Goal: Information Seeking & Learning: Learn about a topic

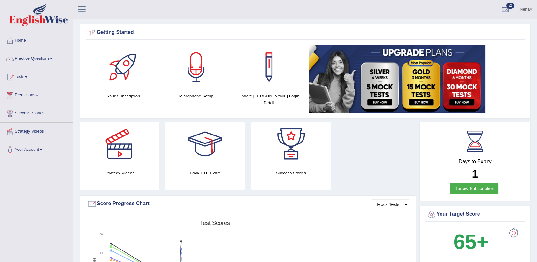
click at [387, 175] on div "Strategy Videos Book PTE Exam Success Stories" at bounding box center [248, 159] width 343 height 74
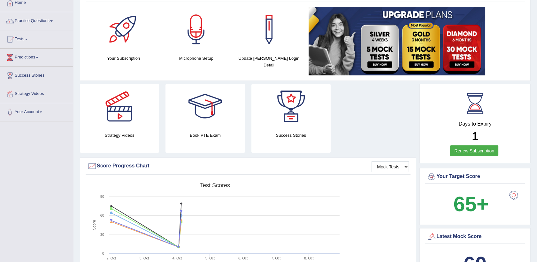
scroll to position [38, 0]
click at [41, 19] on link "Practice Questions" at bounding box center [36, 20] width 73 height 16
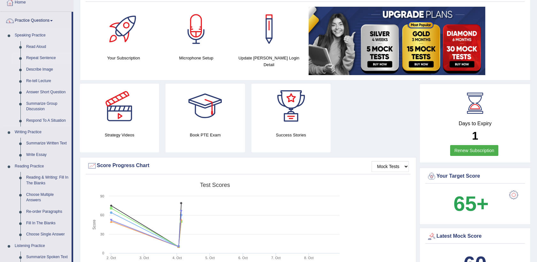
click at [37, 60] on link "Repeat Sentence" at bounding box center [47, 58] width 48 height 12
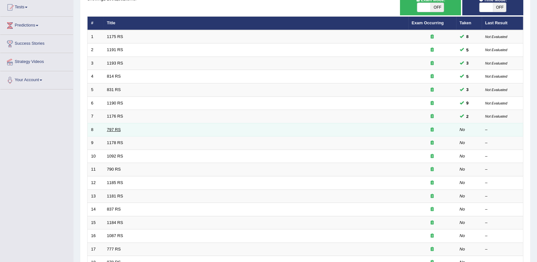
click at [117, 127] on link "797 RS" at bounding box center [114, 129] width 14 height 5
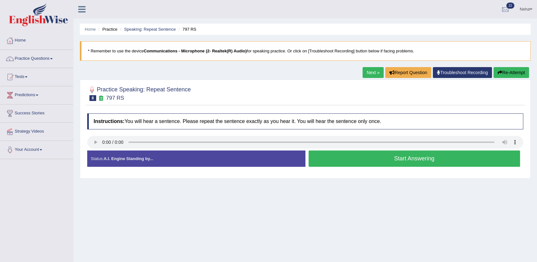
click at [365, 154] on button "Start Answering" at bounding box center [415, 159] width 212 height 16
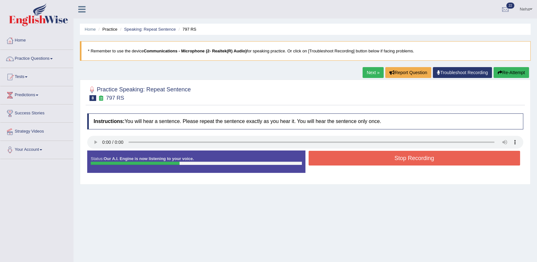
click at [365, 154] on button "Stop Recording" at bounding box center [415, 158] width 212 height 15
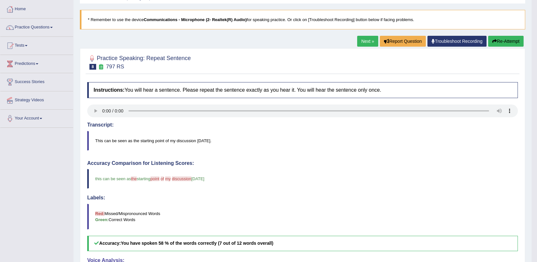
scroll to position [31, 0]
click at [504, 38] on button "Re-Attempt" at bounding box center [505, 41] width 35 height 11
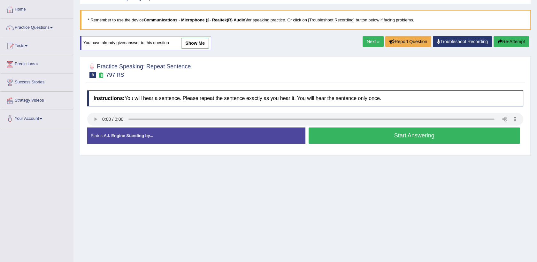
click at [341, 139] on button "Start Answering" at bounding box center [415, 136] width 212 height 16
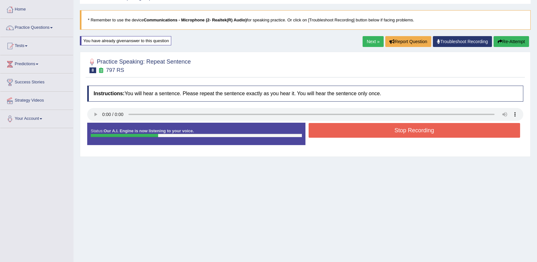
click at [352, 127] on button "Stop Recording" at bounding box center [415, 130] width 212 height 15
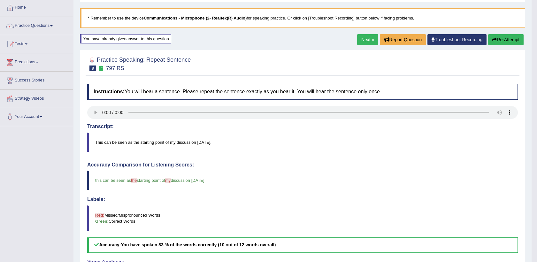
scroll to position [33, 0]
click at [368, 42] on link "Next »" at bounding box center [367, 40] width 21 height 11
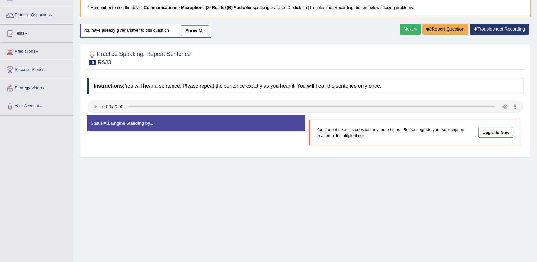
click at [410, 27] on link "Next »" at bounding box center [410, 29] width 21 height 11
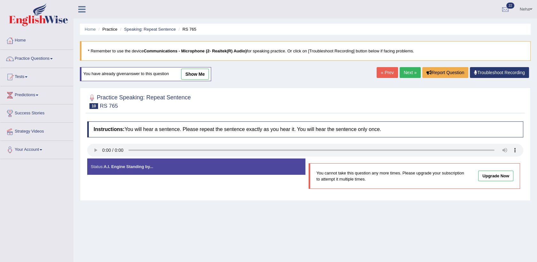
click at [412, 73] on link "Next »" at bounding box center [410, 72] width 21 height 11
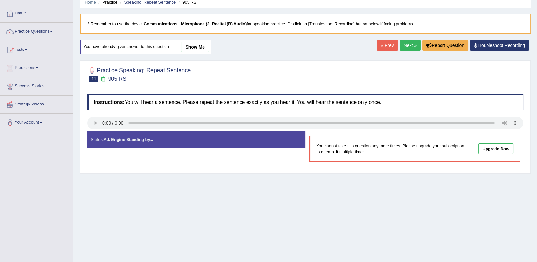
click at [408, 47] on link "Next »" at bounding box center [410, 45] width 21 height 11
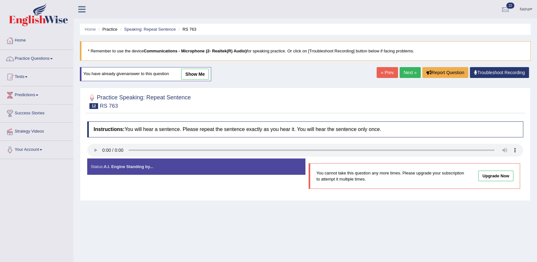
click at [411, 70] on link "Next »" at bounding box center [410, 72] width 21 height 11
click at [411, 73] on link "Next »" at bounding box center [410, 72] width 21 height 11
click at [412, 71] on link "Next »" at bounding box center [410, 72] width 21 height 11
click at [410, 71] on link "Next »" at bounding box center [410, 72] width 21 height 11
click at [406, 70] on link "Next »" at bounding box center [410, 72] width 21 height 11
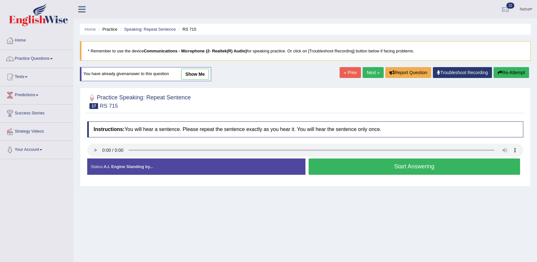
click at [346, 162] on button "Start Answering" at bounding box center [415, 167] width 212 height 16
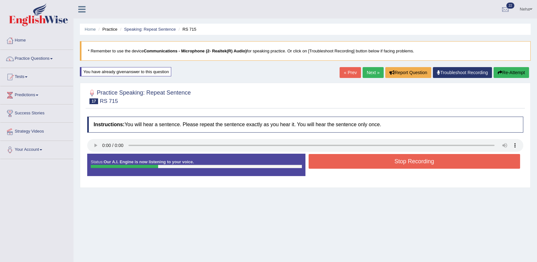
click at [346, 162] on button "Stop Recording" at bounding box center [415, 161] width 212 height 15
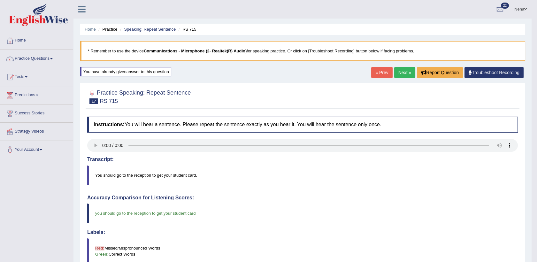
click at [403, 70] on link "Next »" at bounding box center [404, 72] width 21 height 11
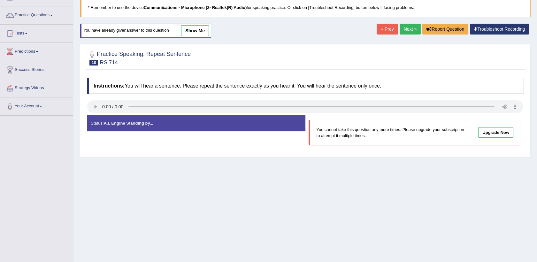
click at [406, 25] on link "Next »" at bounding box center [410, 29] width 21 height 11
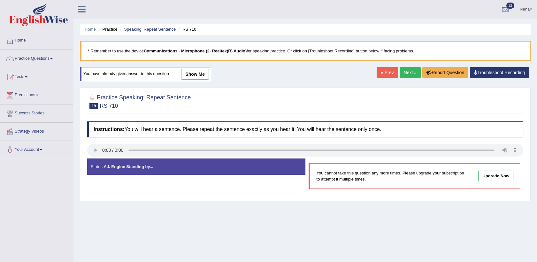
click at [406, 73] on link "Next »" at bounding box center [410, 72] width 21 height 11
click at [408, 69] on link "Next »" at bounding box center [410, 72] width 21 height 11
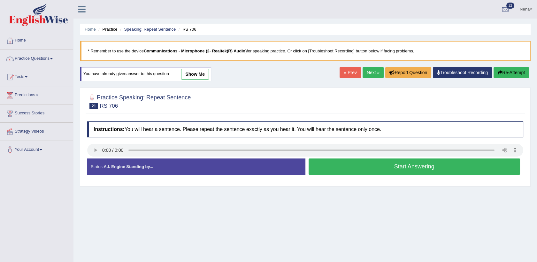
click at [377, 166] on button "Start Answering" at bounding box center [415, 167] width 212 height 16
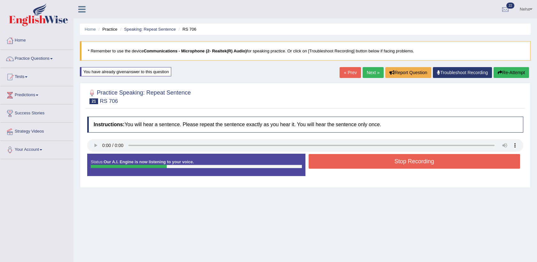
click at [377, 166] on button "Stop Recording" at bounding box center [415, 161] width 212 height 15
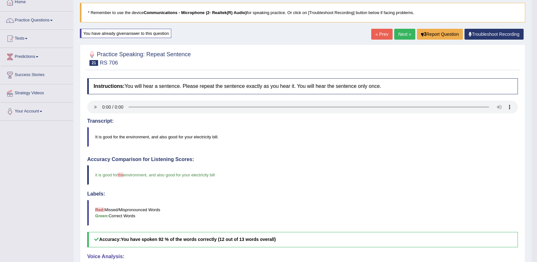
scroll to position [37, 0]
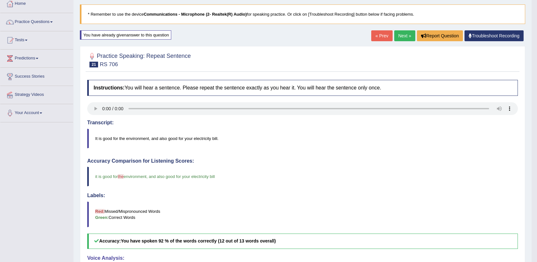
click at [404, 36] on link "Next »" at bounding box center [404, 35] width 21 height 11
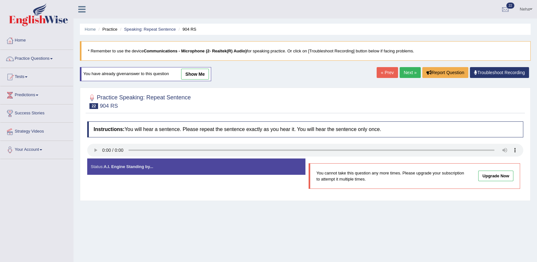
click at [409, 75] on link "Next »" at bounding box center [410, 72] width 21 height 11
click at [409, 74] on link "Next »" at bounding box center [410, 72] width 21 height 11
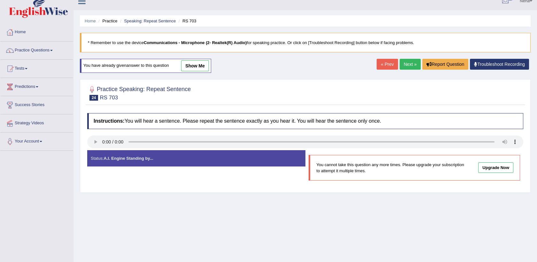
click at [404, 65] on link "Next »" at bounding box center [410, 64] width 21 height 11
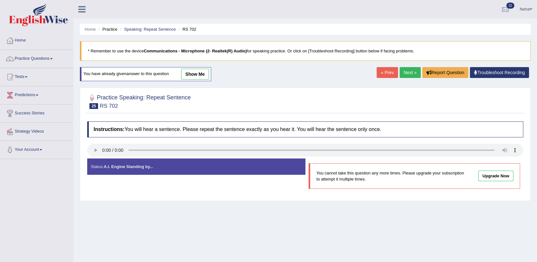
click at [412, 72] on link "Next »" at bounding box center [410, 72] width 21 height 11
click at [405, 71] on link "Next »" at bounding box center [410, 72] width 21 height 11
click at [410, 72] on link "Next »" at bounding box center [410, 72] width 21 height 11
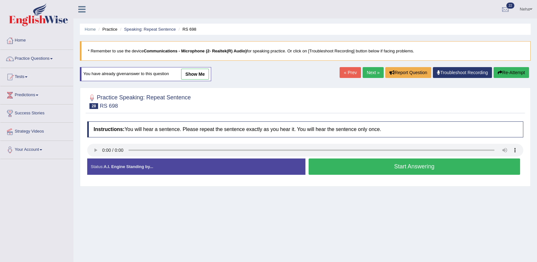
click at [373, 167] on button "Start Answering" at bounding box center [415, 167] width 212 height 16
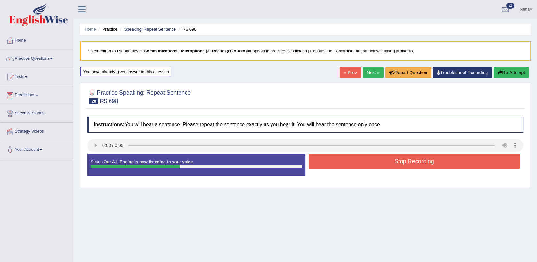
click at [383, 160] on button "Stop Recording" at bounding box center [415, 161] width 212 height 15
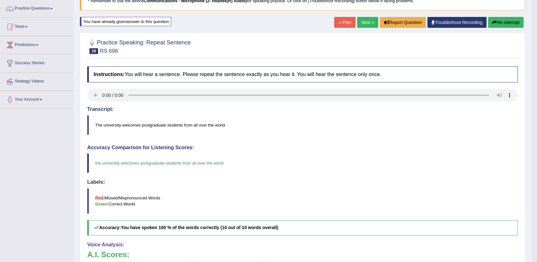
scroll to position [50, 0]
click at [507, 19] on button "Re-Attempt" at bounding box center [505, 22] width 35 height 11
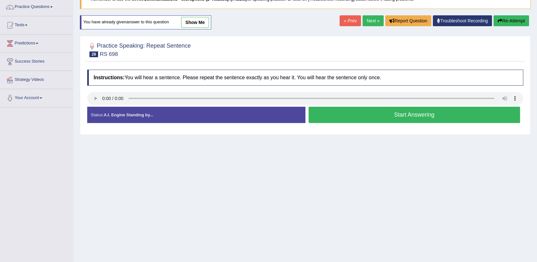
click at [357, 109] on button "Start Answering" at bounding box center [415, 115] width 212 height 16
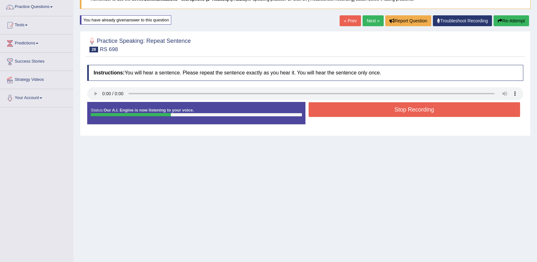
click at [357, 109] on button "Stop Recording" at bounding box center [415, 109] width 212 height 15
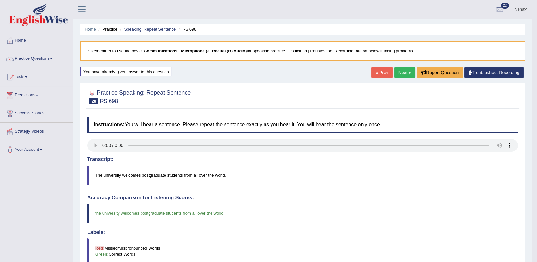
click at [403, 72] on link "Next »" at bounding box center [404, 72] width 21 height 11
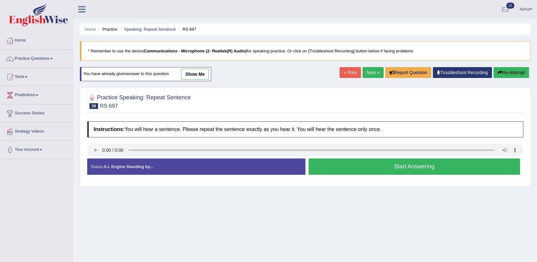
click at [334, 162] on button "Start Answering" at bounding box center [415, 167] width 212 height 16
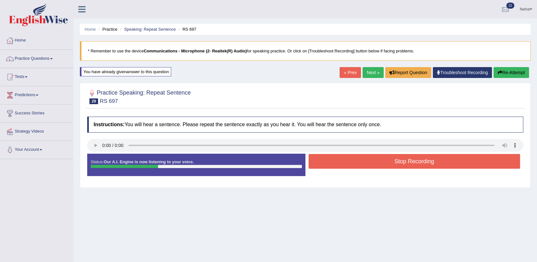
click at [334, 162] on button "Stop Recording" at bounding box center [415, 161] width 212 height 15
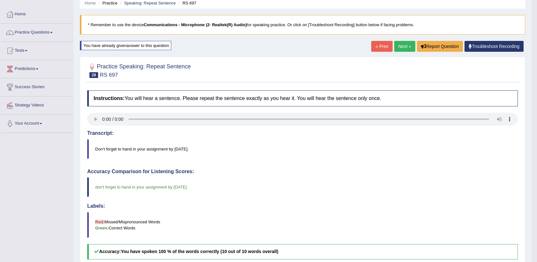
scroll to position [18, 0]
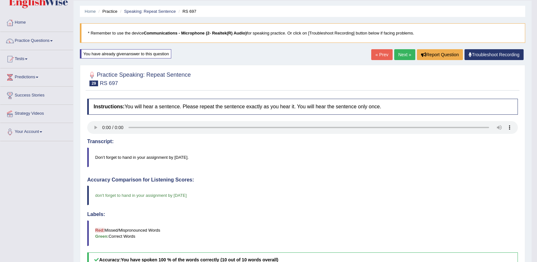
click at [403, 55] on link "Next »" at bounding box center [404, 54] width 21 height 11
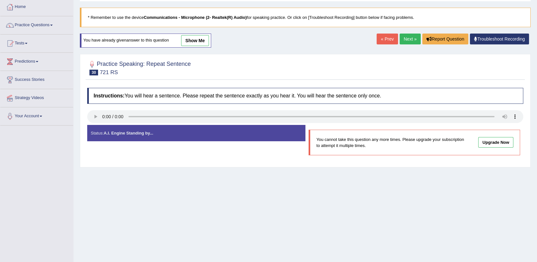
scroll to position [34, 0]
click at [411, 35] on link "Next »" at bounding box center [410, 38] width 21 height 11
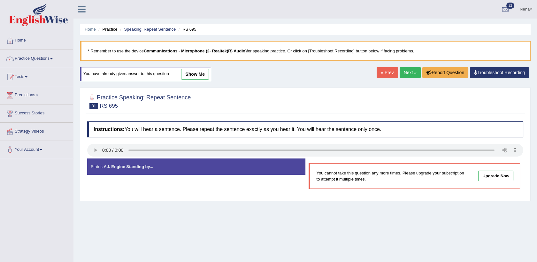
click at [409, 72] on link "Next »" at bounding box center [410, 72] width 21 height 11
click at [410, 70] on link "Next »" at bounding box center [410, 72] width 21 height 11
click at [409, 75] on link "Next »" at bounding box center [410, 72] width 21 height 11
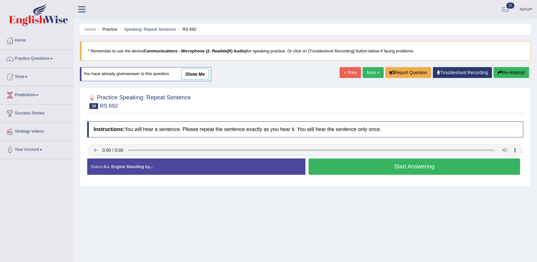
click at [365, 161] on button "Start Answering" at bounding box center [415, 167] width 212 height 16
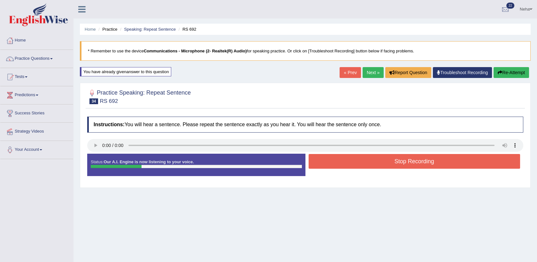
click at [365, 161] on button "Stop Recording" at bounding box center [415, 161] width 212 height 15
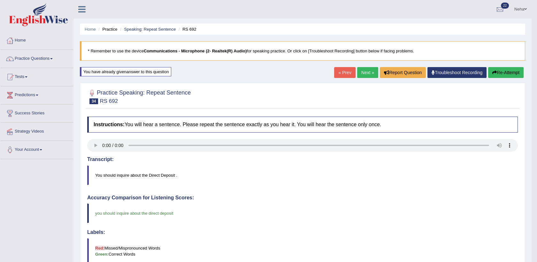
click at [366, 71] on link "Next »" at bounding box center [367, 72] width 21 height 11
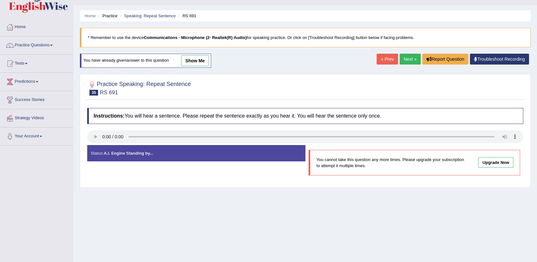
click at [435, 88] on div at bounding box center [305, 87] width 436 height 19
click at [410, 60] on link "Next »" at bounding box center [410, 59] width 21 height 11
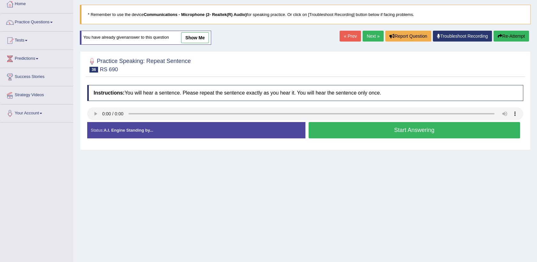
click at [354, 129] on button "Start Answering" at bounding box center [415, 130] width 212 height 16
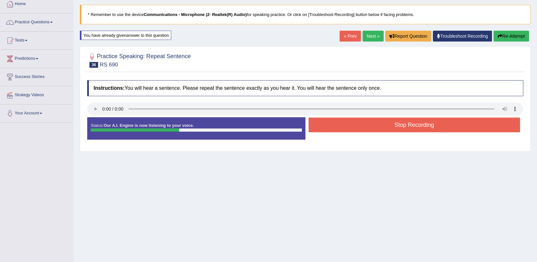
click at [354, 129] on button "Stop Recording" at bounding box center [415, 125] width 212 height 15
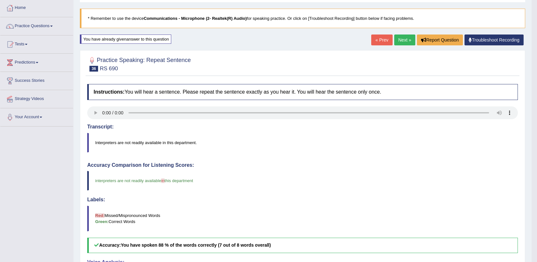
scroll to position [32, 0]
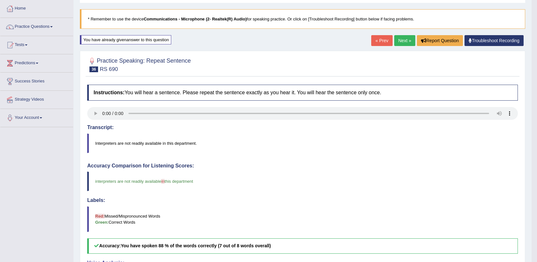
click at [403, 35] on link "Next »" at bounding box center [404, 40] width 21 height 11
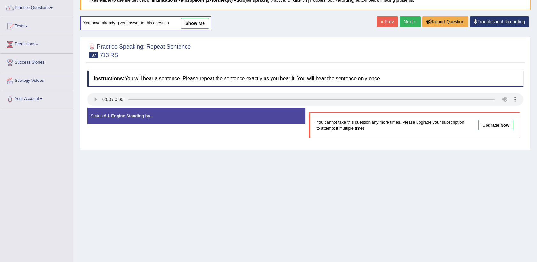
click at [411, 18] on link "Next »" at bounding box center [410, 21] width 21 height 11
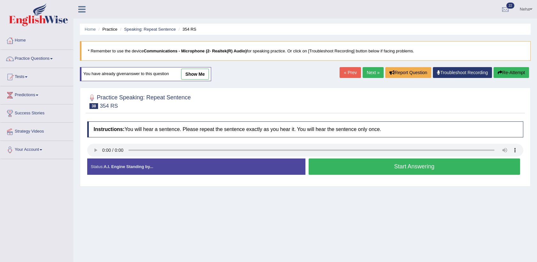
click at [361, 163] on button "Start Answering" at bounding box center [415, 167] width 212 height 16
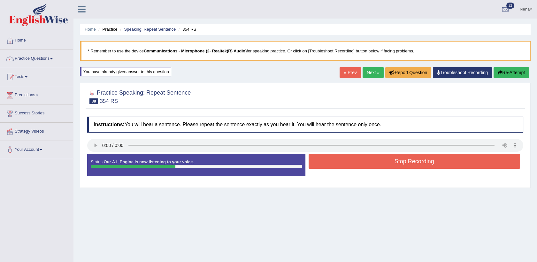
click at [361, 163] on button "Stop Recording" at bounding box center [415, 161] width 212 height 15
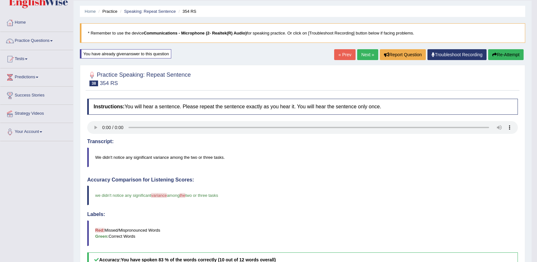
scroll to position [13, 0]
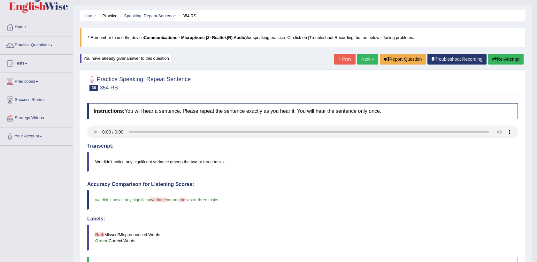
click at [367, 57] on link "Next »" at bounding box center [367, 59] width 21 height 11
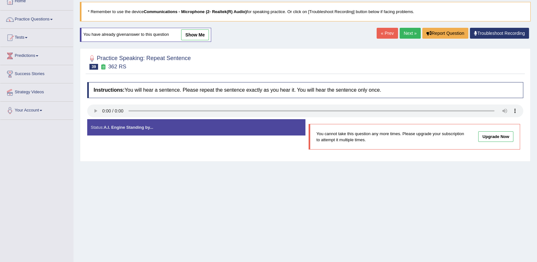
click at [409, 33] on link "Next »" at bounding box center [410, 33] width 21 height 11
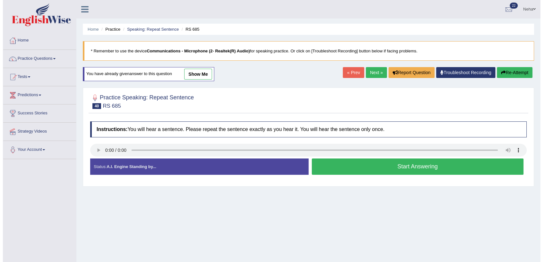
scroll to position [11, 0]
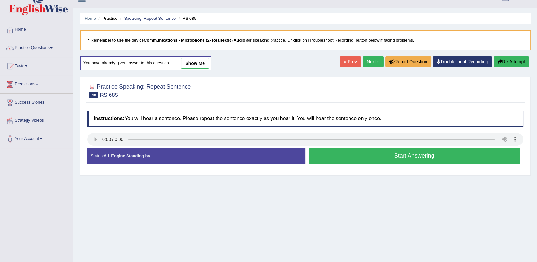
click at [385, 153] on button "Start Answering" at bounding box center [415, 156] width 212 height 16
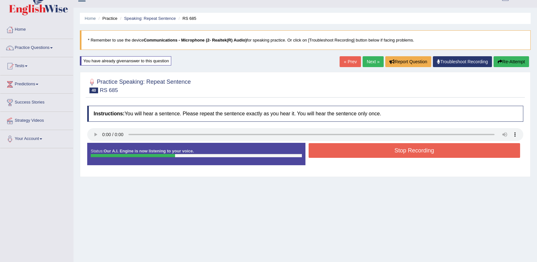
click at [387, 149] on button "Stop Recording" at bounding box center [415, 150] width 212 height 15
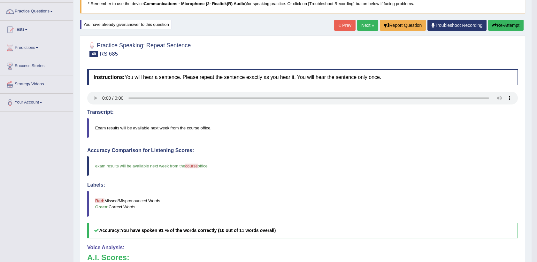
scroll to position [34, 0]
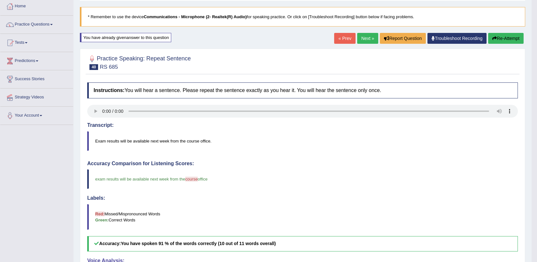
click at [366, 40] on link "Next »" at bounding box center [367, 38] width 21 height 11
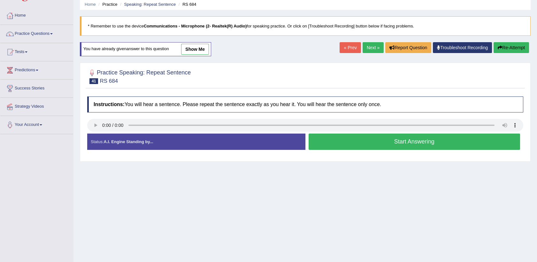
click at [329, 143] on button "Start Answering" at bounding box center [415, 142] width 212 height 16
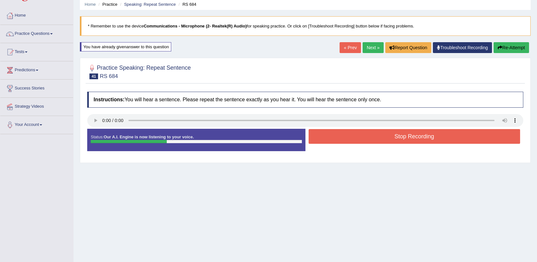
click at [331, 141] on button "Stop Recording" at bounding box center [415, 136] width 212 height 15
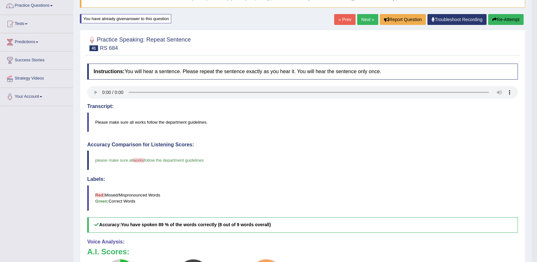
scroll to position [52, 0]
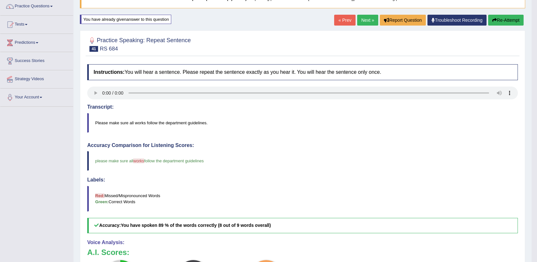
click at [369, 18] on link "Next »" at bounding box center [367, 20] width 21 height 11
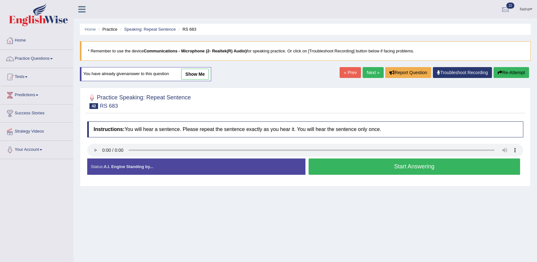
scroll to position [28, 0]
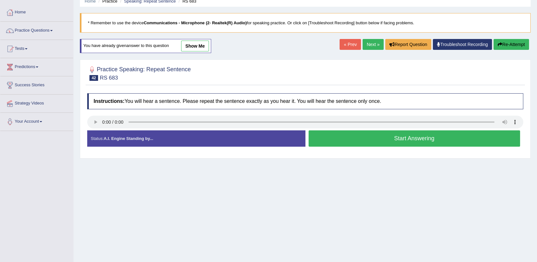
click at [368, 44] on link "Next »" at bounding box center [373, 44] width 21 height 11
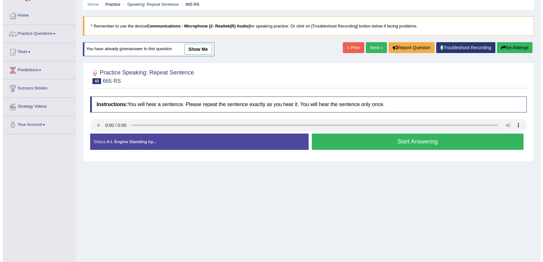
scroll to position [25, 0]
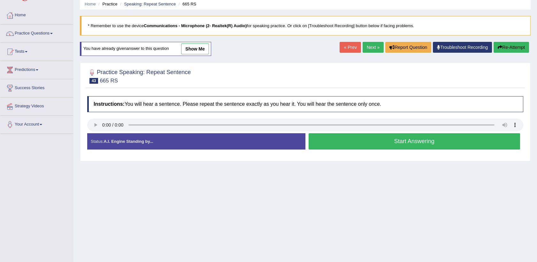
click at [368, 146] on button "Start Answering" at bounding box center [415, 141] width 212 height 16
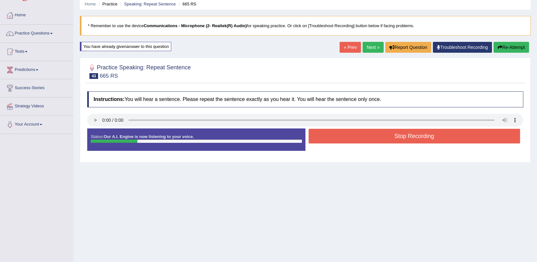
click at [369, 140] on button "Stop Recording" at bounding box center [415, 136] width 212 height 15
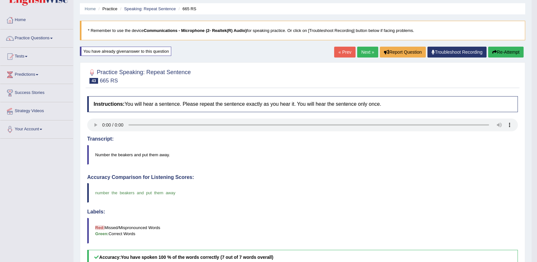
scroll to position [0, 0]
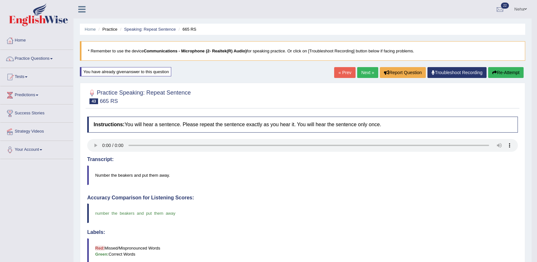
click at [364, 70] on link "Next »" at bounding box center [367, 72] width 21 height 11
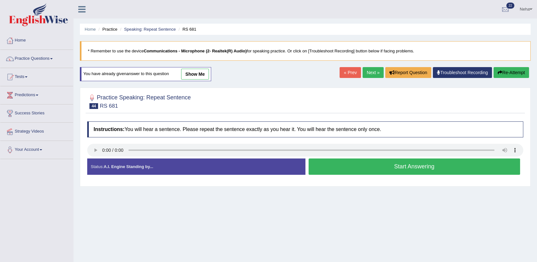
click at [373, 73] on link "Next »" at bounding box center [373, 72] width 21 height 11
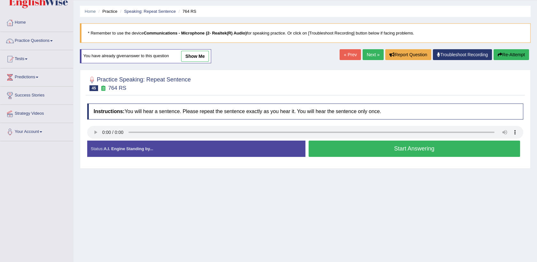
scroll to position [18, 0]
click at [347, 148] on button "Start Answering" at bounding box center [415, 148] width 212 height 16
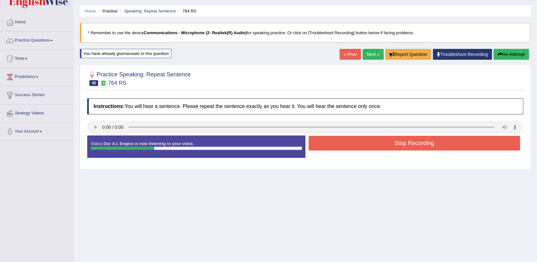
click at [347, 148] on button "Stop Recording" at bounding box center [415, 143] width 212 height 15
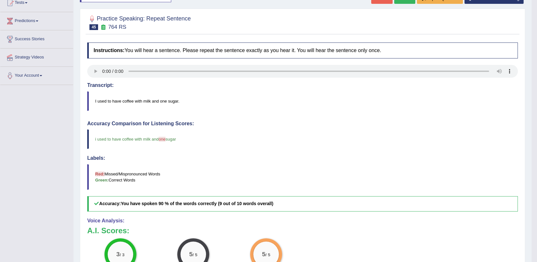
scroll to position [64, 0]
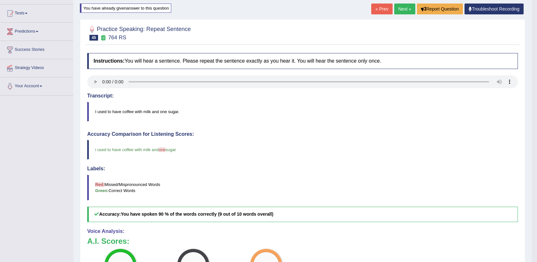
click at [405, 9] on link "Next »" at bounding box center [404, 9] width 21 height 11
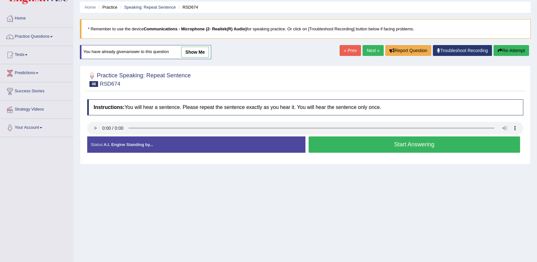
scroll to position [22, 0]
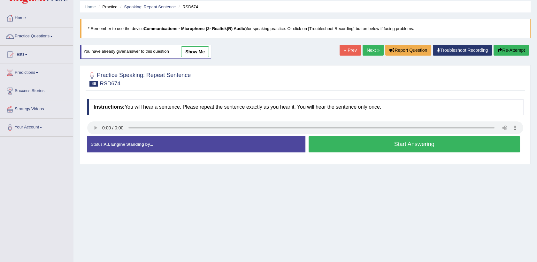
click at [369, 47] on link "Next »" at bounding box center [373, 50] width 21 height 11
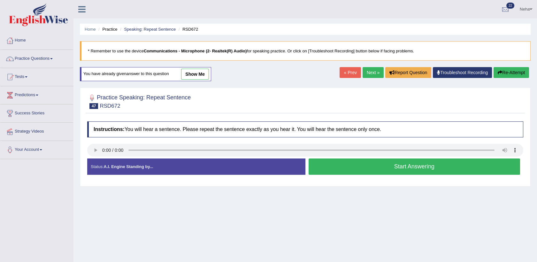
click at [334, 170] on button "Start Answering" at bounding box center [415, 167] width 212 height 16
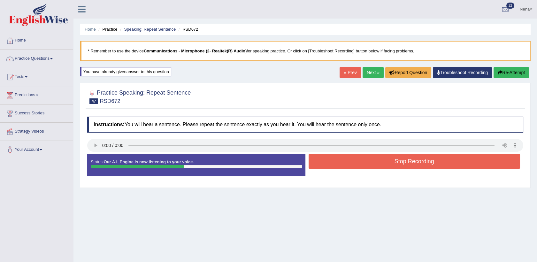
click at [340, 164] on button "Stop Recording" at bounding box center [415, 161] width 212 height 15
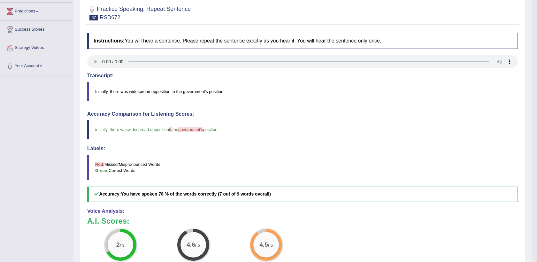
scroll to position [28, 0]
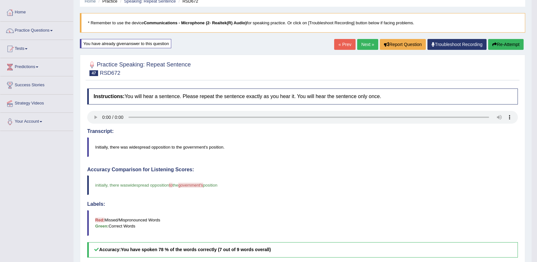
click at [501, 41] on button "Re-Attempt" at bounding box center [505, 44] width 35 height 11
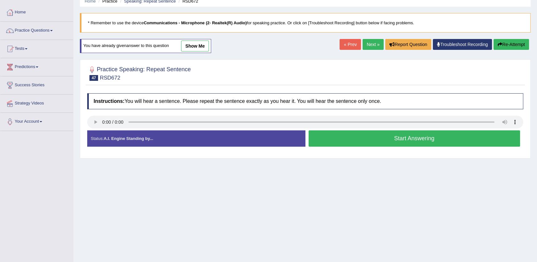
click at [360, 137] on button "Start Answering" at bounding box center [415, 138] width 212 height 16
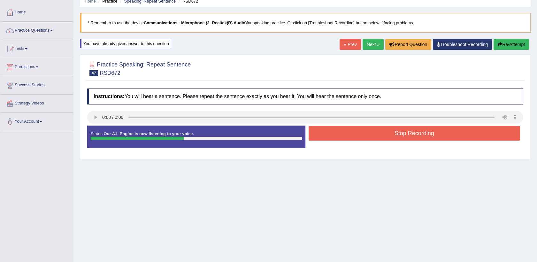
click at [360, 137] on button "Stop Recording" at bounding box center [415, 133] width 212 height 15
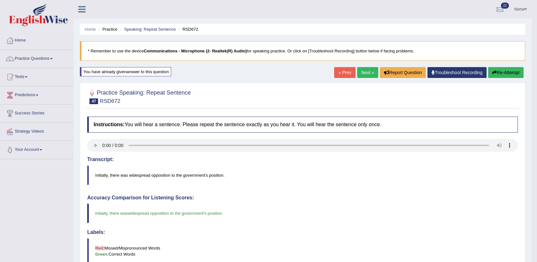
click at [368, 71] on link "Next »" at bounding box center [367, 72] width 21 height 11
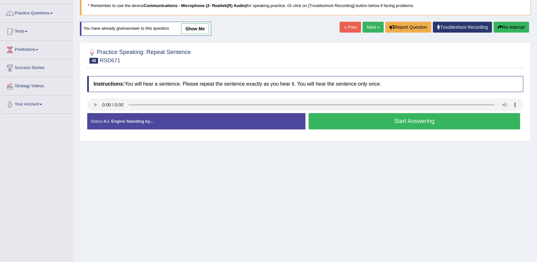
click at [372, 25] on link "Next »" at bounding box center [373, 27] width 21 height 11
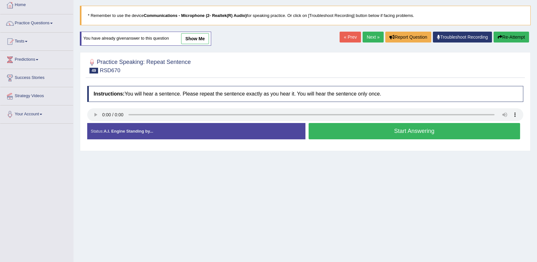
click at [376, 34] on link "Next »" at bounding box center [373, 37] width 21 height 11
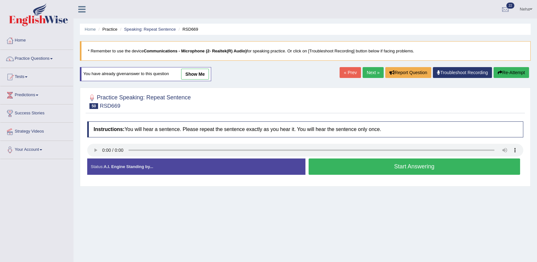
click at [364, 172] on button "Start Answering" at bounding box center [415, 167] width 212 height 16
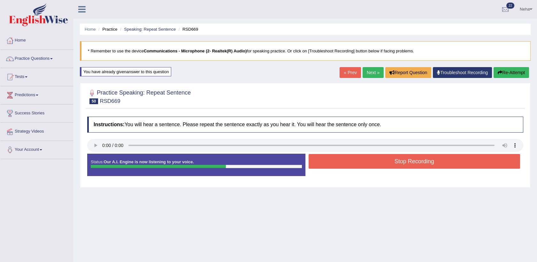
click at [361, 161] on button "Stop Recording" at bounding box center [415, 161] width 212 height 15
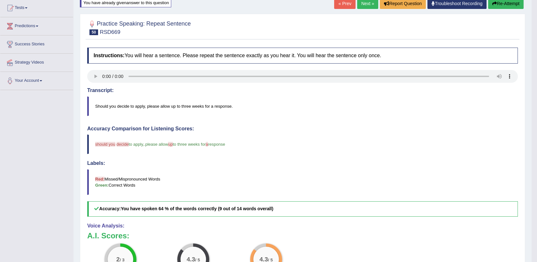
scroll to position [68, 0]
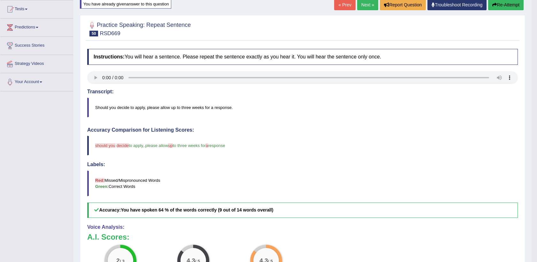
click at [509, 0] on button "Re-Attempt" at bounding box center [505, 4] width 35 height 11
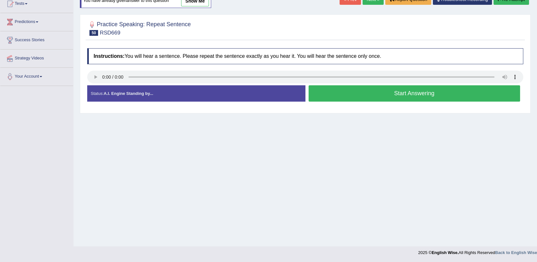
click at [411, 96] on button "Start Answering" at bounding box center [415, 93] width 212 height 16
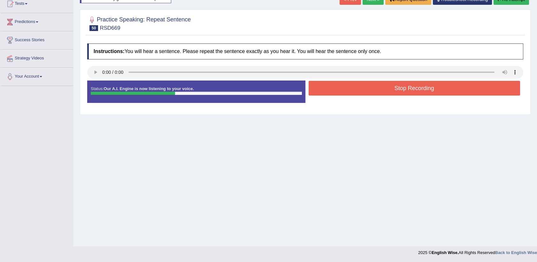
click at [413, 93] on button "Stop Recording" at bounding box center [415, 88] width 212 height 15
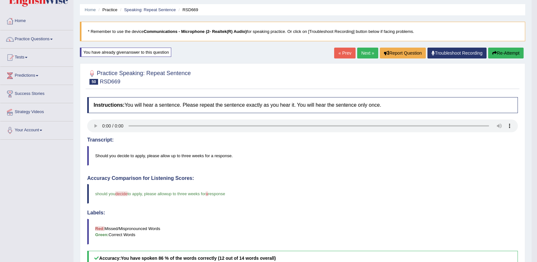
scroll to position [14, 0]
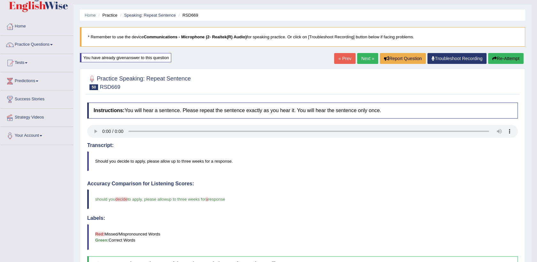
click at [365, 56] on link "Next »" at bounding box center [367, 58] width 21 height 11
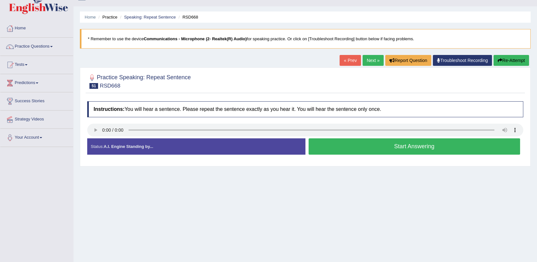
click at [373, 57] on link "Next »" at bounding box center [373, 60] width 21 height 11
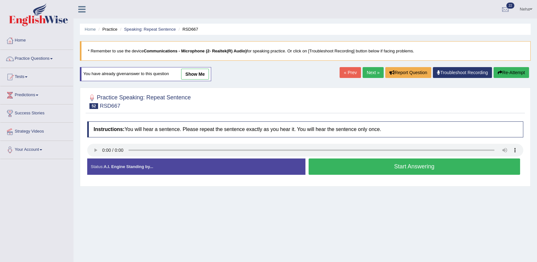
click at [360, 172] on button "Start Answering" at bounding box center [415, 167] width 212 height 16
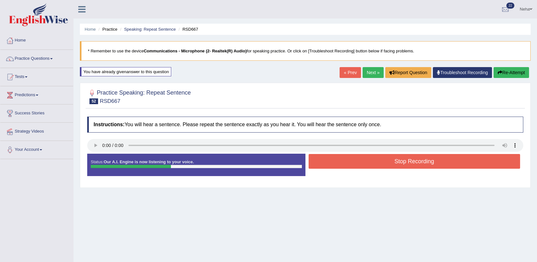
click at [363, 165] on button "Stop Recording" at bounding box center [415, 161] width 212 height 15
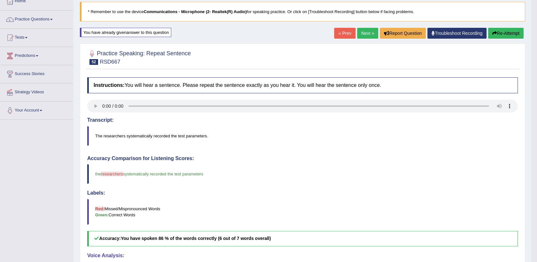
scroll to position [38, 0]
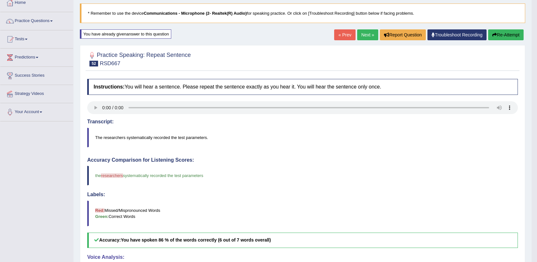
click at [516, 33] on button "Re-Attempt" at bounding box center [505, 34] width 35 height 11
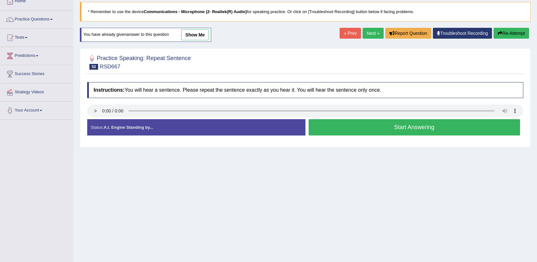
scroll to position [38, 0]
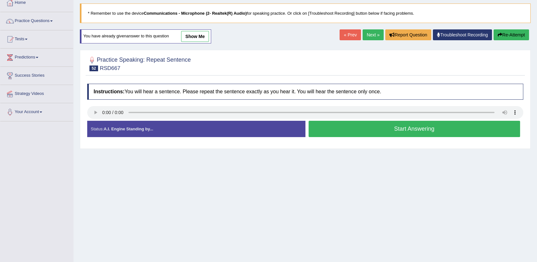
click at [396, 132] on button "Start Answering" at bounding box center [415, 129] width 212 height 16
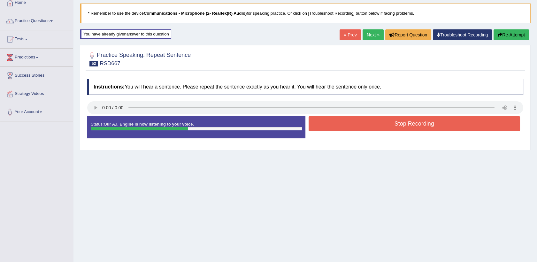
click at [401, 128] on button "Stop Recording" at bounding box center [415, 123] width 212 height 15
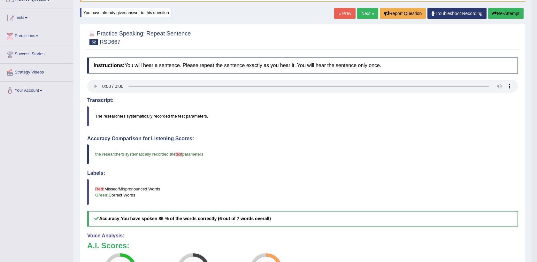
scroll to position [58, 0]
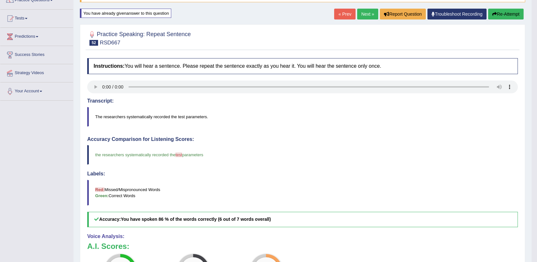
click at [156, 120] on blockquote "The researchers systematically recorded the test parameters." at bounding box center [302, 116] width 431 height 19
click at [369, 12] on link "Next »" at bounding box center [367, 14] width 21 height 11
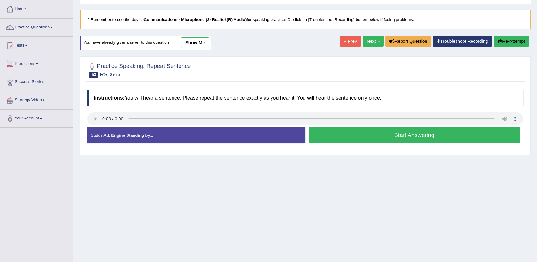
click at [341, 132] on button "Start Answering" at bounding box center [415, 135] width 212 height 16
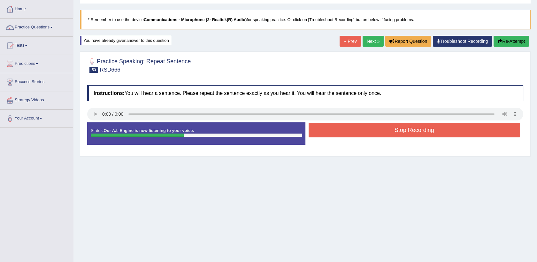
click at [341, 132] on button "Stop Recording" at bounding box center [415, 130] width 212 height 15
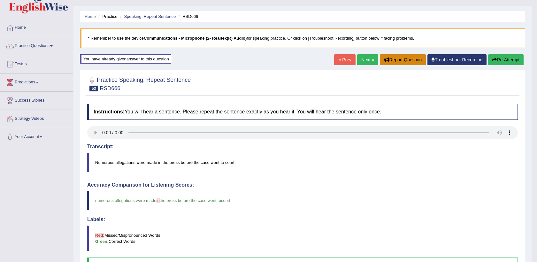
scroll to position [12, 0]
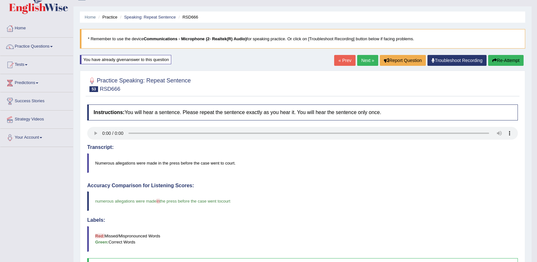
click at [368, 58] on link "Next »" at bounding box center [367, 60] width 21 height 11
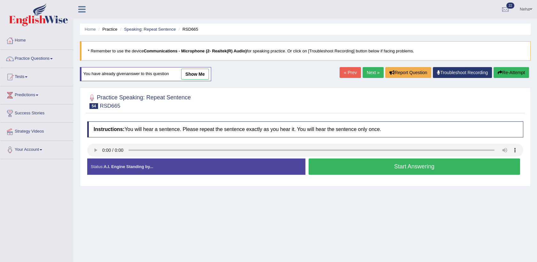
click at [355, 167] on button "Start Answering" at bounding box center [415, 167] width 212 height 16
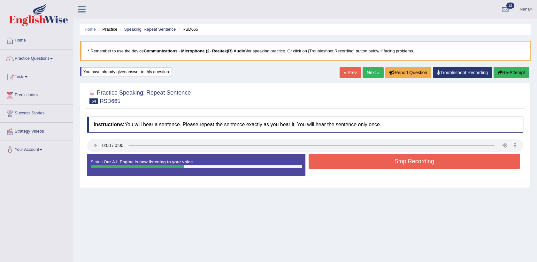
click at [360, 160] on button "Stop Recording" at bounding box center [415, 161] width 212 height 15
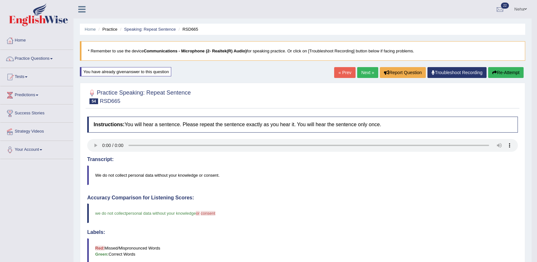
click at [507, 69] on button "Re-Attempt" at bounding box center [505, 72] width 35 height 11
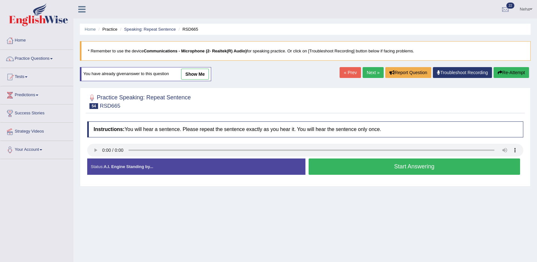
click at [392, 162] on button "Start Answering" at bounding box center [415, 167] width 212 height 16
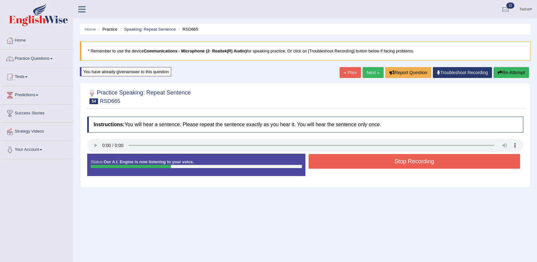
click at [385, 164] on button "Stop Recording" at bounding box center [415, 161] width 212 height 15
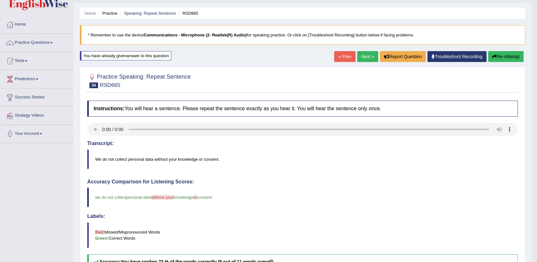
scroll to position [11, 0]
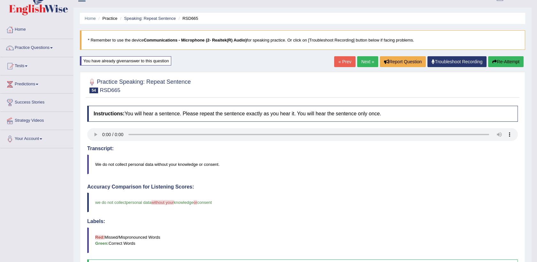
click at [368, 62] on link "Next »" at bounding box center [367, 61] width 21 height 11
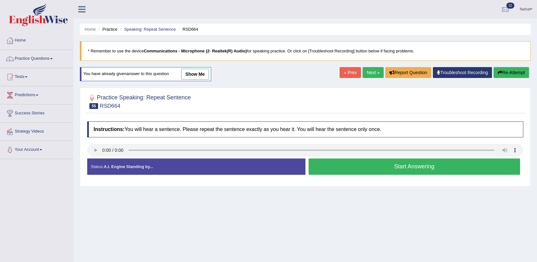
click at [370, 73] on link "Next »" at bounding box center [373, 72] width 21 height 11
click at [359, 164] on button "Start Answering" at bounding box center [415, 167] width 212 height 16
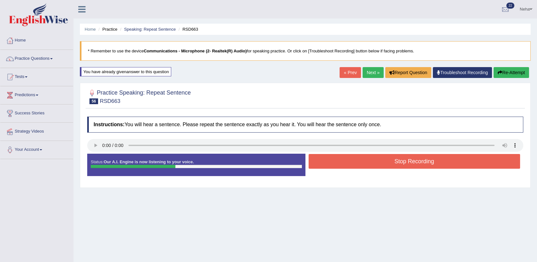
click at [364, 162] on button "Stop Recording" at bounding box center [415, 161] width 212 height 15
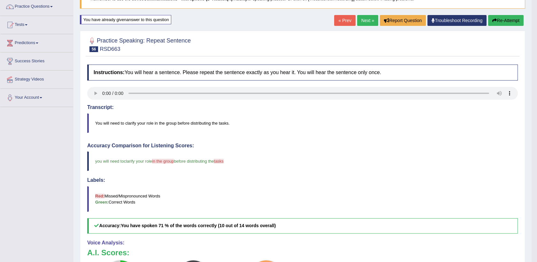
scroll to position [51, 0]
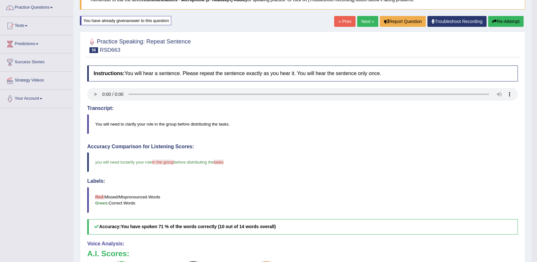
click at [495, 20] on icon "button" at bounding box center [494, 21] width 4 height 4
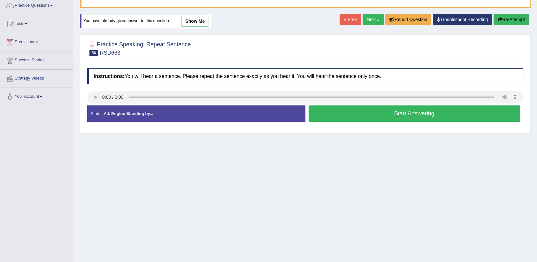
click at [389, 113] on button "Start Answering" at bounding box center [415, 113] width 212 height 16
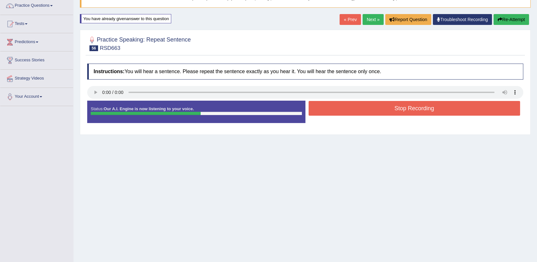
click at [389, 113] on button "Stop Recording" at bounding box center [415, 108] width 212 height 15
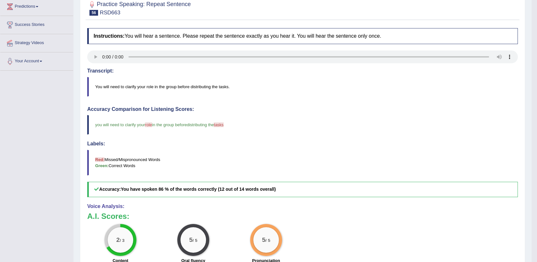
scroll to position [87, 0]
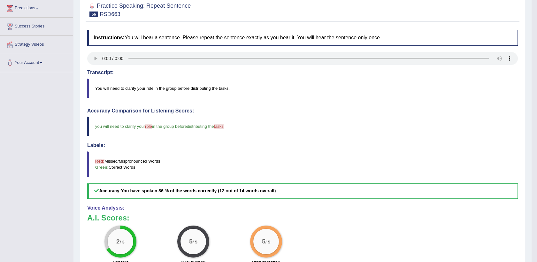
click at [316, 219] on h3 "A.I. Scores:" at bounding box center [302, 218] width 431 height 8
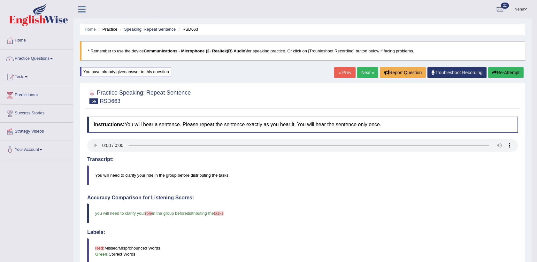
scroll to position [0, 0]
click at [366, 72] on link "Next »" at bounding box center [367, 72] width 21 height 11
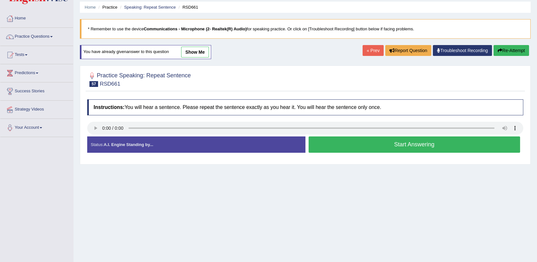
click at [346, 139] on button "Start Answering" at bounding box center [415, 144] width 212 height 16
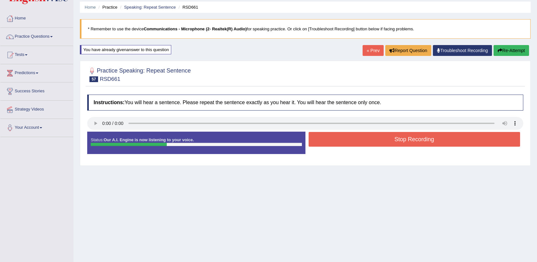
click at [346, 139] on button "Stop Recording" at bounding box center [415, 139] width 212 height 15
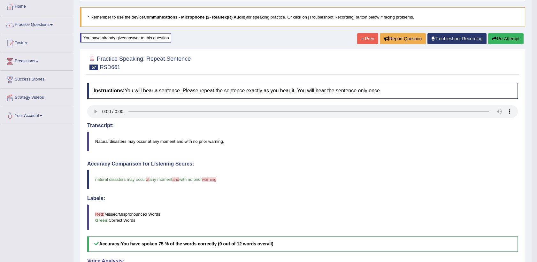
scroll to position [33, 0]
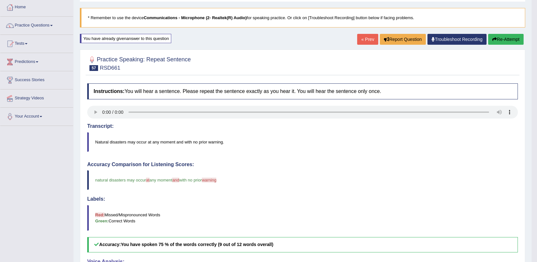
click at [502, 38] on button "Re-Attempt" at bounding box center [505, 39] width 35 height 11
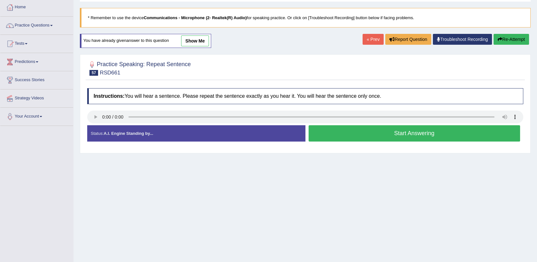
click at [345, 134] on button "Start Answering" at bounding box center [415, 133] width 212 height 16
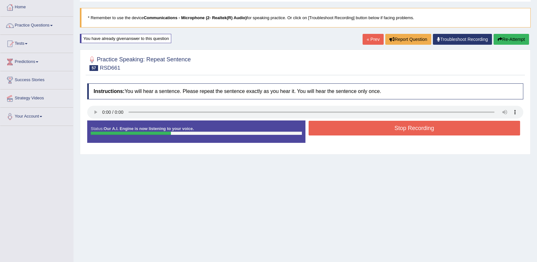
click at [357, 126] on button "Stop Recording" at bounding box center [415, 128] width 212 height 15
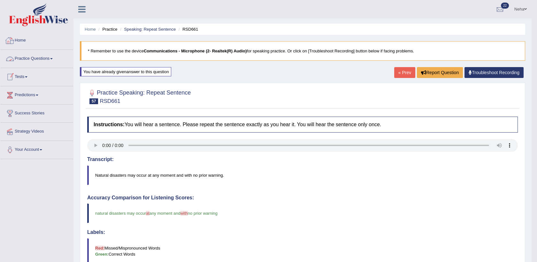
click at [33, 57] on link "Practice Questions" at bounding box center [36, 58] width 73 height 16
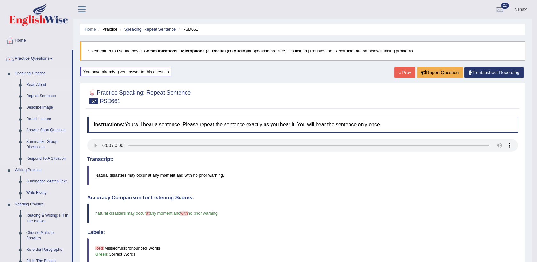
click at [39, 87] on link "Read Aloud" at bounding box center [47, 85] width 48 height 12
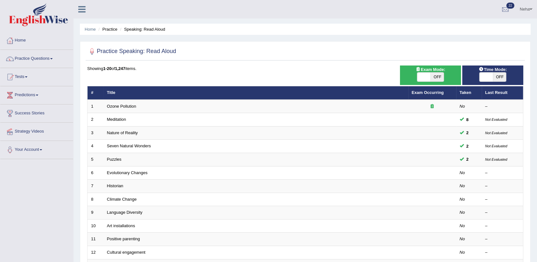
scroll to position [38, 0]
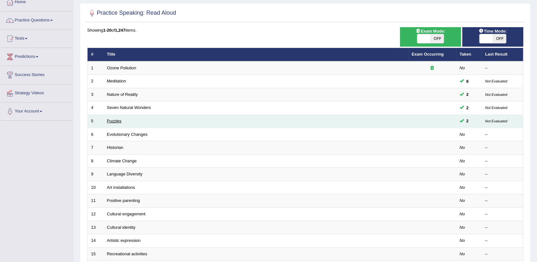
click at [116, 119] on link "Puzzles" at bounding box center [114, 121] width 15 height 5
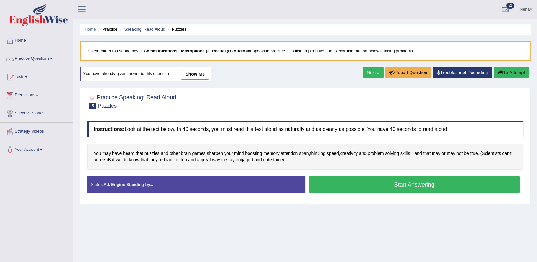
click at [333, 185] on button "Start Answering" at bounding box center [415, 184] width 212 height 16
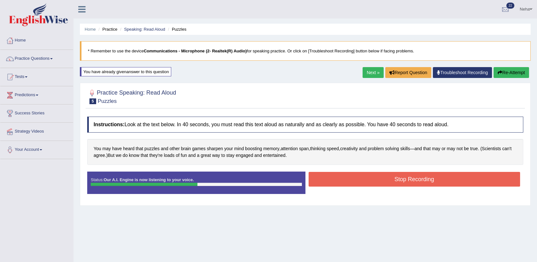
click at [336, 175] on button "Stop Recording" at bounding box center [415, 179] width 212 height 15
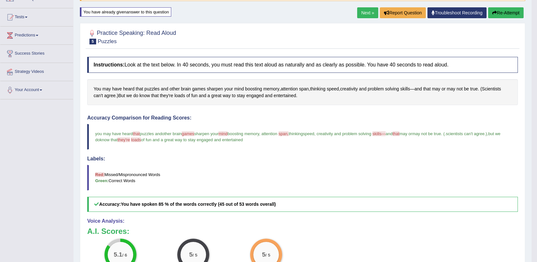
scroll to position [59, 0]
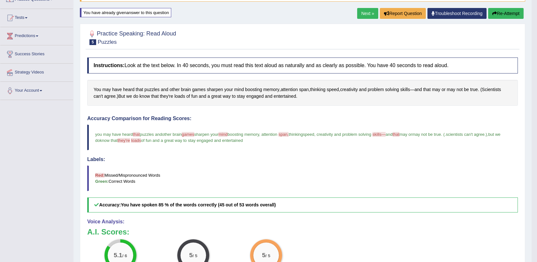
click at [509, 13] on button "Re-Attempt" at bounding box center [505, 13] width 35 height 11
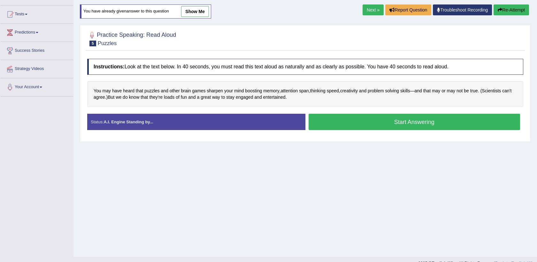
scroll to position [59, 0]
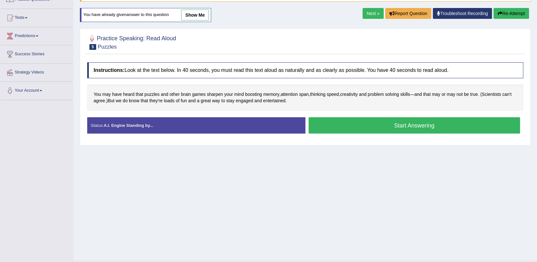
click at [378, 125] on button "Start Answering" at bounding box center [415, 125] width 212 height 16
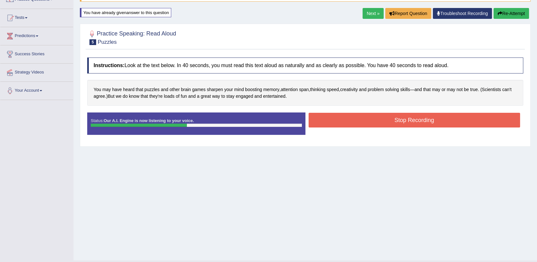
click at [376, 119] on button "Stop Recording" at bounding box center [415, 120] width 212 height 15
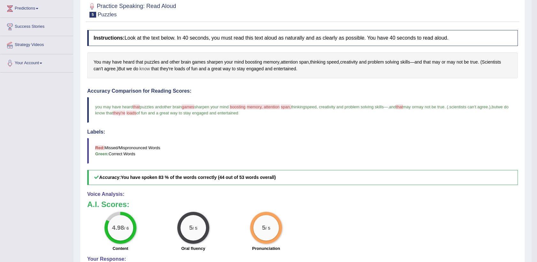
scroll to position [0, 0]
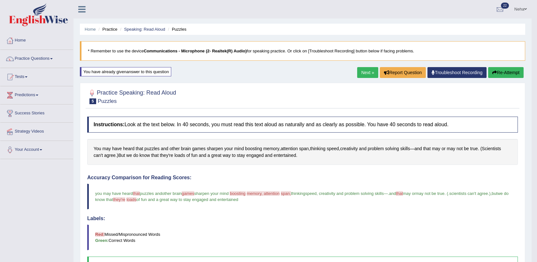
click at [370, 70] on link "Next »" at bounding box center [367, 72] width 21 height 11
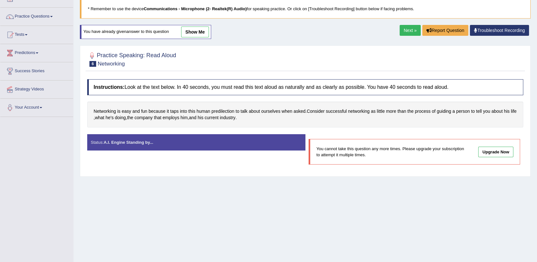
drag, startPoint x: 354, startPoint y: 248, endPoint x: 354, endPoint y: 241, distance: 7.0
click at [354, 248] on div "Home Practice Speaking: Read Aloud Networking * Remember to use the device Comm…" at bounding box center [306, 118] width 464 height 320
click at [406, 29] on link "Next »" at bounding box center [410, 30] width 21 height 11
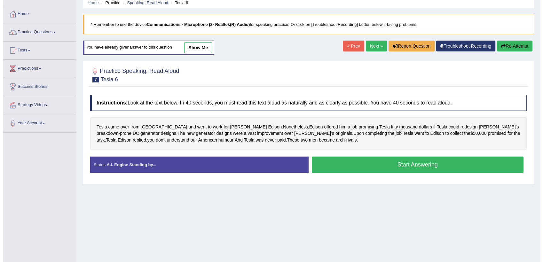
scroll to position [30, 0]
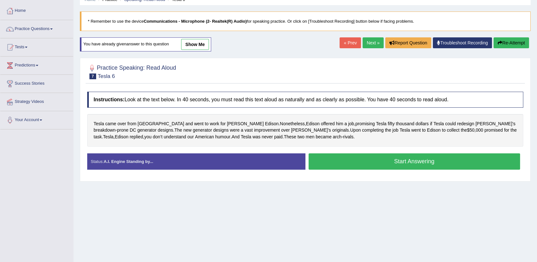
click at [337, 159] on button "Start Answering" at bounding box center [415, 161] width 212 height 16
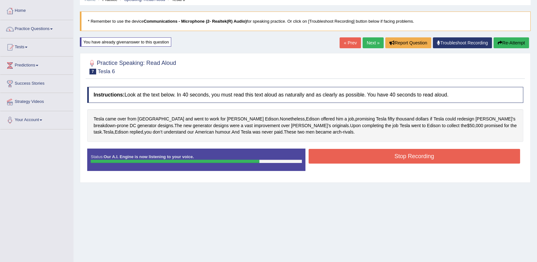
click at [337, 159] on button "Stop Recording" at bounding box center [415, 156] width 212 height 15
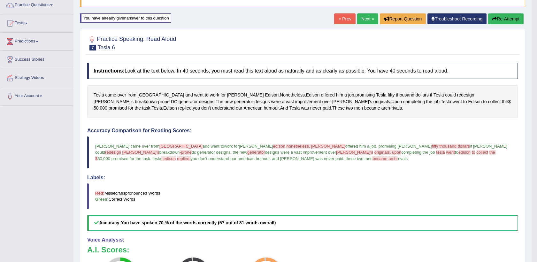
scroll to position [51, 0]
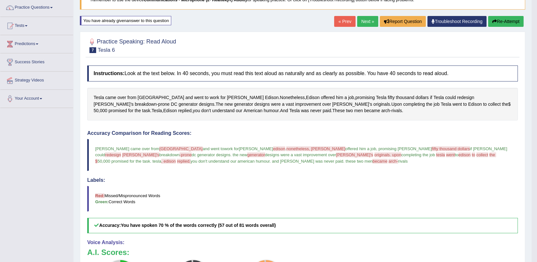
click at [363, 22] on link "Next »" at bounding box center [367, 21] width 21 height 11
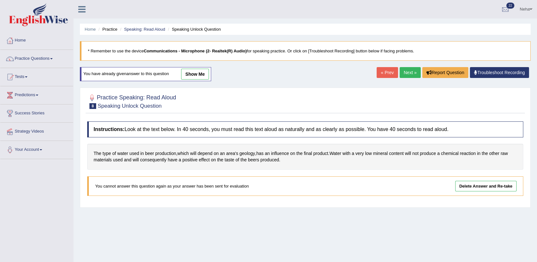
click at [410, 72] on link "Next »" at bounding box center [410, 72] width 21 height 11
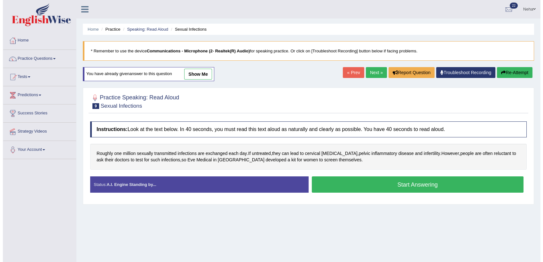
scroll to position [12, 0]
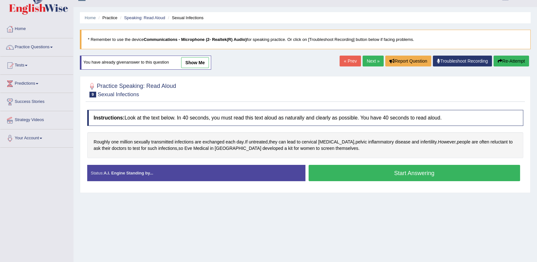
click at [353, 173] on button "Start Answering" at bounding box center [415, 173] width 212 height 16
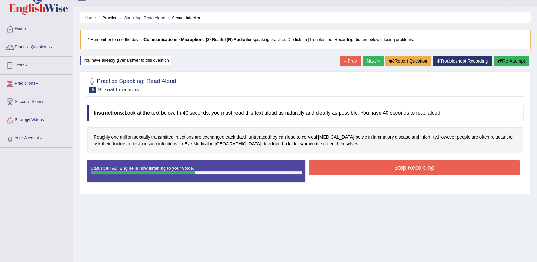
click at [358, 165] on button "Stop Recording" at bounding box center [415, 167] width 212 height 15
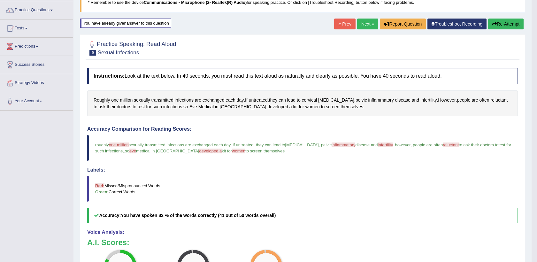
scroll to position [46, 0]
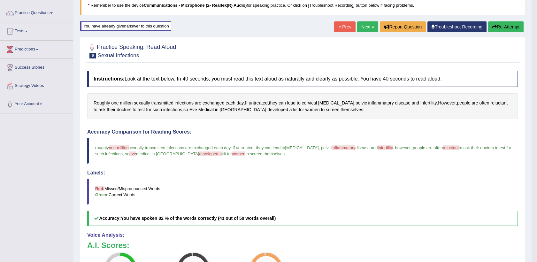
click at [369, 23] on link "Next »" at bounding box center [367, 26] width 21 height 11
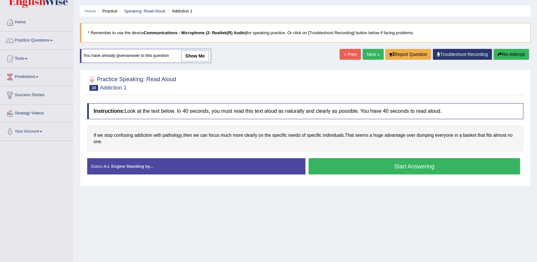
click at [349, 162] on button "Start Answering" at bounding box center [415, 166] width 212 height 16
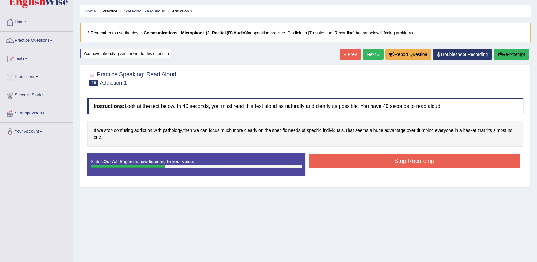
click at [349, 162] on button "Stop Recording" at bounding box center [415, 161] width 212 height 15
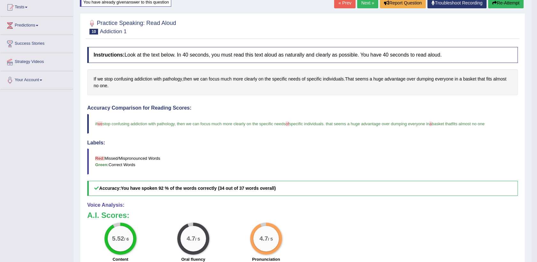
scroll to position [69, 0]
click at [501, 2] on button "Re-Attempt" at bounding box center [505, 3] width 35 height 11
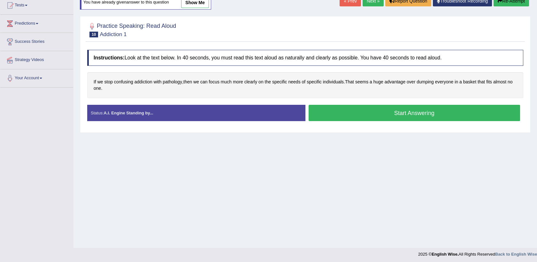
click at [415, 114] on button "Start Answering" at bounding box center [415, 113] width 212 height 16
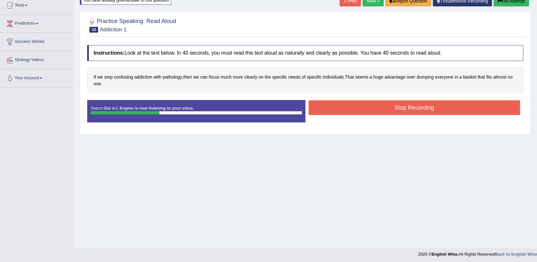
click at [380, 106] on button "Stop Recording" at bounding box center [415, 107] width 212 height 15
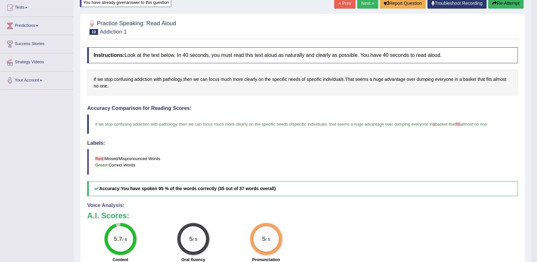
scroll to position [69, 0]
click at [366, 4] on link "Next »" at bounding box center [367, 3] width 21 height 11
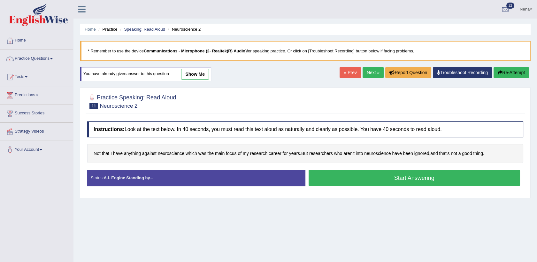
click at [358, 179] on button "Start Answering" at bounding box center [415, 178] width 212 height 16
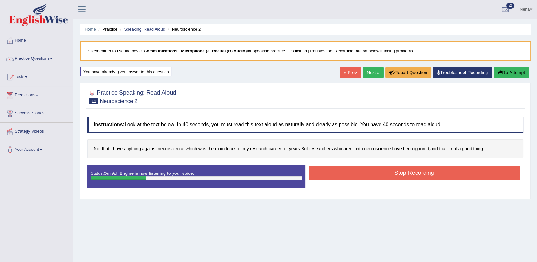
click at [365, 174] on button "Stop Recording" at bounding box center [415, 173] width 212 height 15
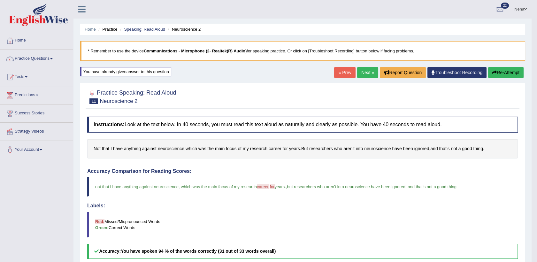
click at [364, 71] on link "Next »" at bounding box center [367, 72] width 21 height 11
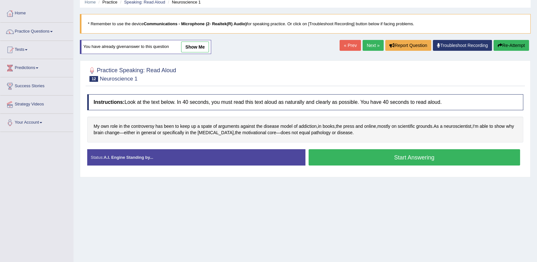
scroll to position [31, 0]
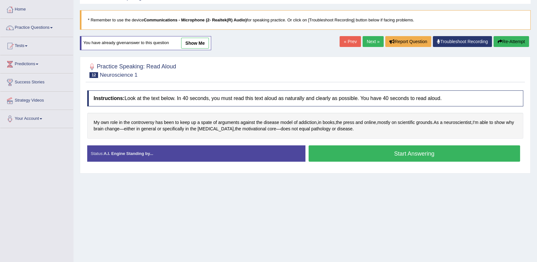
click at [355, 152] on button "Start Answering" at bounding box center [415, 153] width 212 height 16
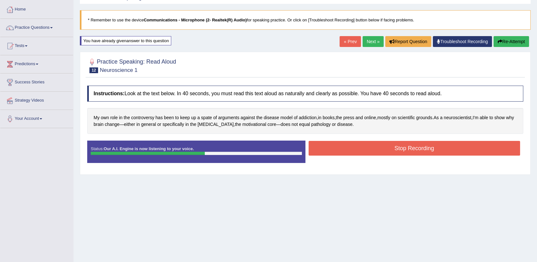
click at [359, 149] on button "Stop Recording" at bounding box center [415, 148] width 212 height 15
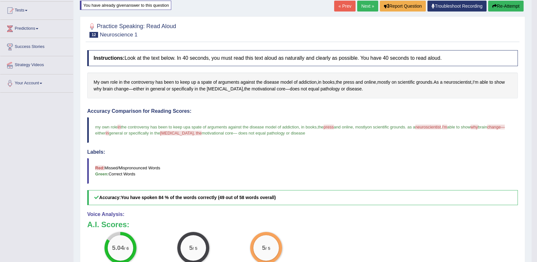
scroll to position [55, 0]
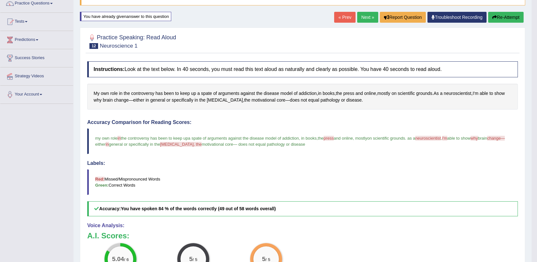
click at [370, 15] on link "Next »" at bounding box center [367, 17] width 21 height 11
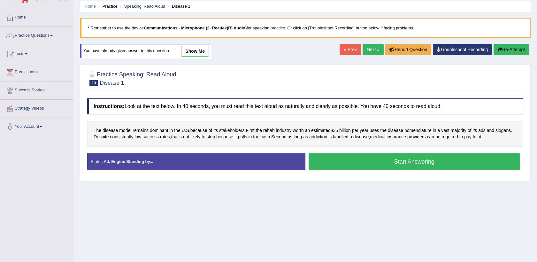
scroll to position [23, 0]
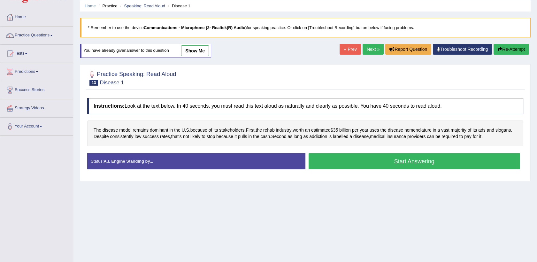
click at [356, 156] on button "Start Answering" at bounding box center [415, 161] width 212 height 16
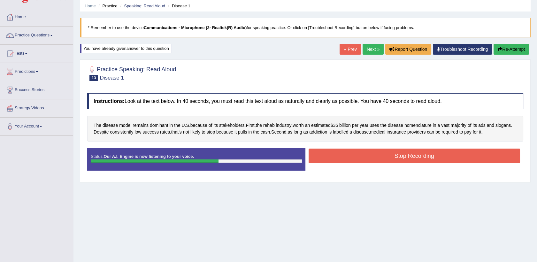
click at [356, 156] on button "Stop Recording" at bounding box center [415, 156] width 212 height 15
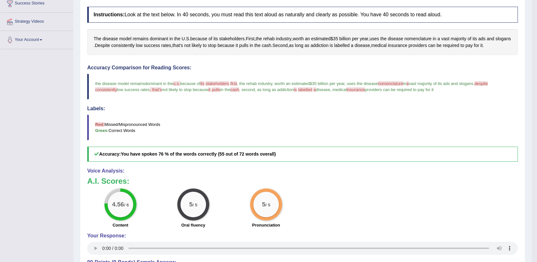
scroll to position [0, 0]
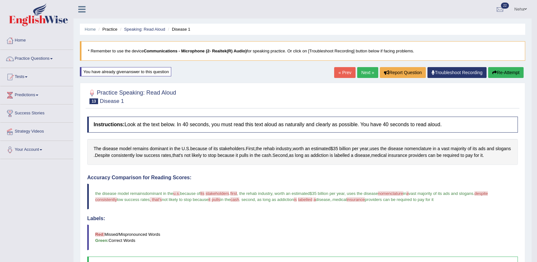
click at [503, 73] on button "Re-Attempt" at bounding box center [505, 72] width 35 height 11
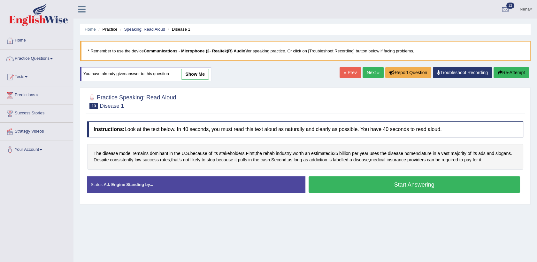
click at [361, 186] on button "Start Answering" at bounding box center [415, 184] width 212 height 16
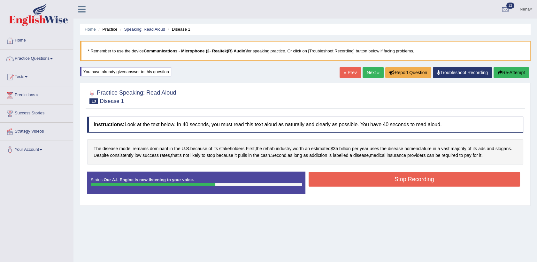
click at [377, 178] on button "Stop Recording" at bounding box center [415, 179] width 212 height 15
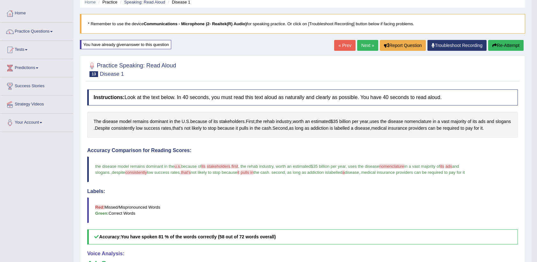
scroll to position [27, 0]
click at [365, 43] on link "Next »" at bounding box center [367, 45] width 21 height 11
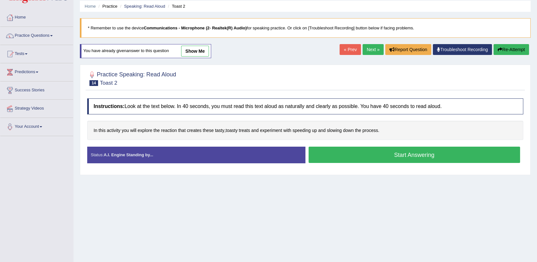
scroll to position [24, 0]
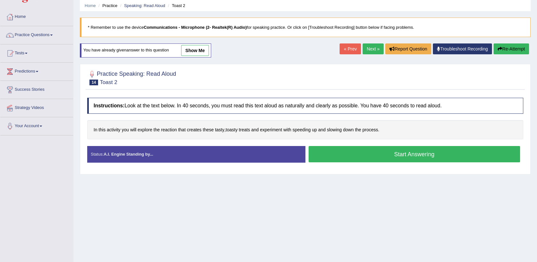
click at [358, 152] on button "Start Answering" at bounding box center [415, 154] width 212 height 16
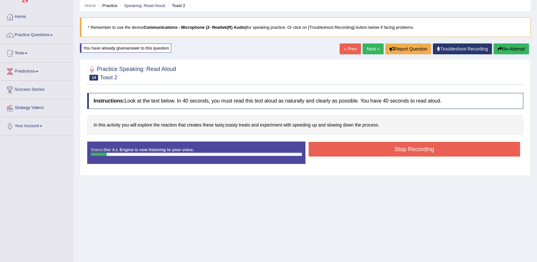
click at [512, 51] on button "Re-Attempt" at bounding box center [511, 48] width 35 height 11
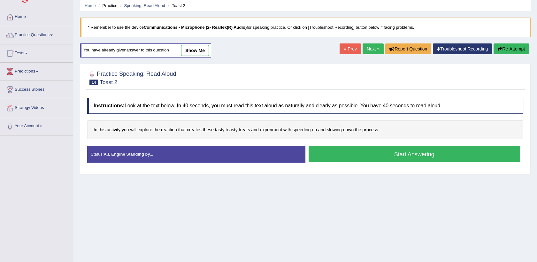
click at [372, 155] on button "Start Answering" at bounding box center [415, 154] width 212 height 16
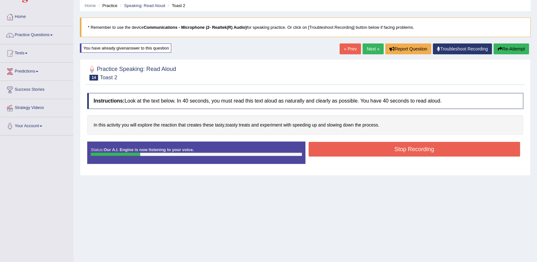
click at [378, 150] on button "Stop Recording" at bounding box center [415, 149] width 212 height 15
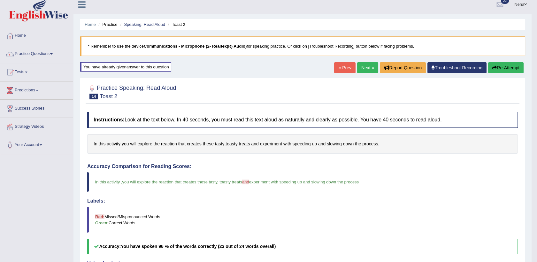
scroll to position [4, 0]
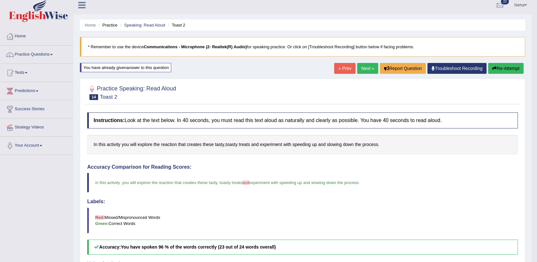
click at [365, 65] on link "Next »" at bounding box center [367, 68] width 21 height 11
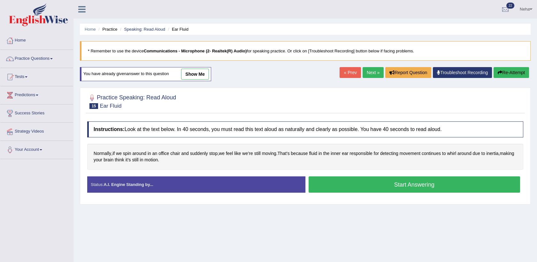
click at [344, 186] on button "Start Answering" at bounding box center [415, 184] width 212 height 16
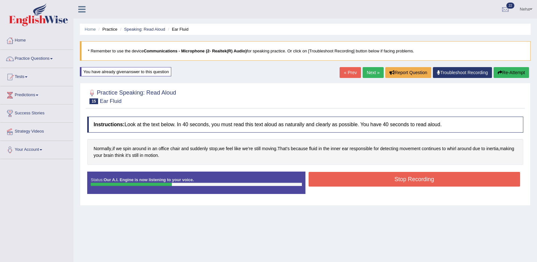
click at [344, 175] on button "Stop Recording" at bounding box center [415, 179] width 212 height 15
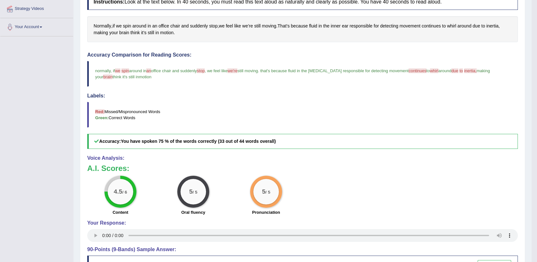
scroll to position [62, 0]
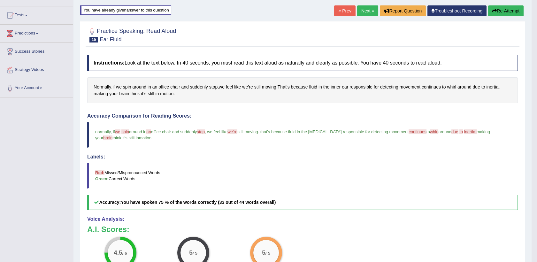
click at [507, 6] on button "Re-Attempt" at bounding box center [505, 10] width 35 height 11
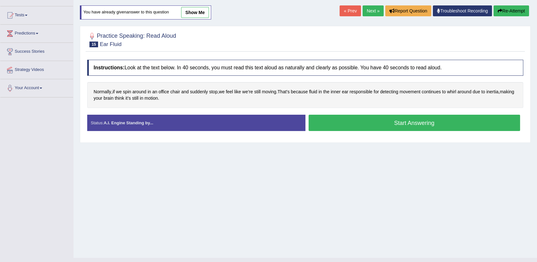
click at [383, 114] on div "Created with Highcharts 7.1.2 Great Too slow Too fast Time Speech pace meter: 0…" at bounding box center [416, 114] width 221 height 0
click at [379, 127] on button "Start Answering" at bounding box center [415, 123] width 212 height 16
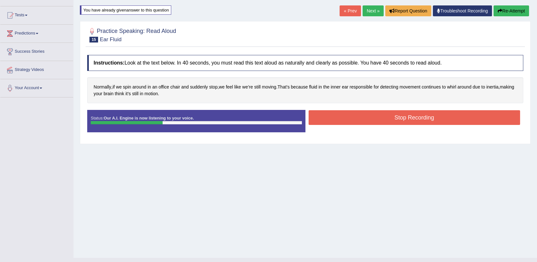
click at [358, 120] on button "Stop Recording" at bounding box center [415, 117] width 212 height 15
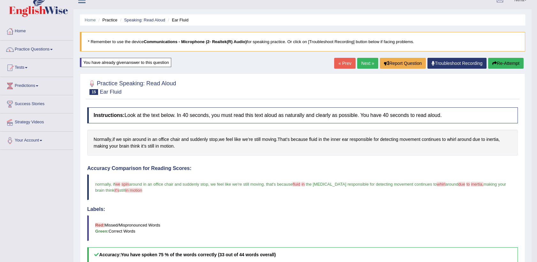
scroll to position [8, 0]
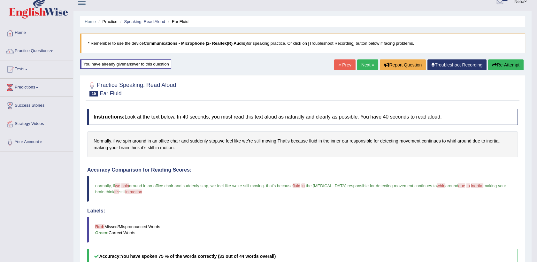
click at [368, 61] on link "Next »" at bounding box center [367, 64] width 21 height 11
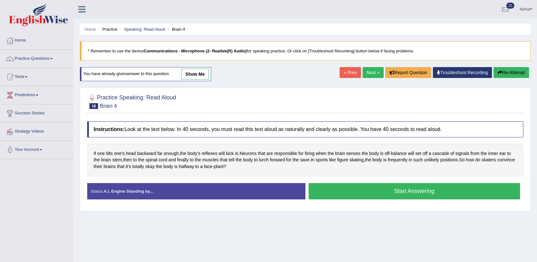
click at [364, 190] on button "Start Answering" at bounding box center [415, 191] width 212 height 16
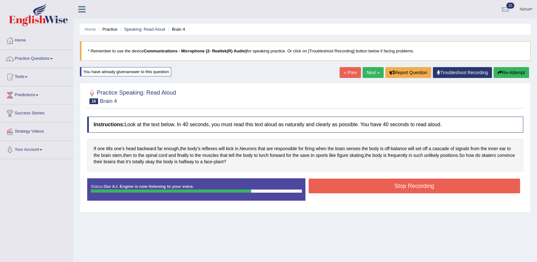
click at [364, 190] on button "Stop Recording" at bounding box center [415, 186] width 212 height 15
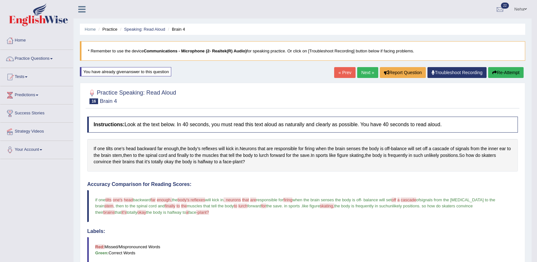
click at [367, 71] on link "Next »" at bounding box center [367, 72] width 21 height 11
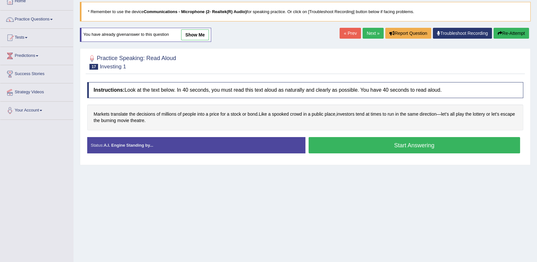
click at [355, 144] on button "Start Answering" at bounding box center [415, 145] width 212 height 16
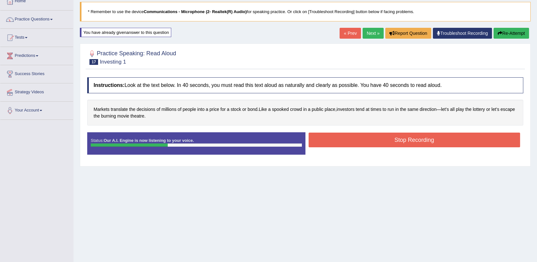
click at [367, 133] on button "Stop Recording" at bounding box center [415, 140] width 212 height 15
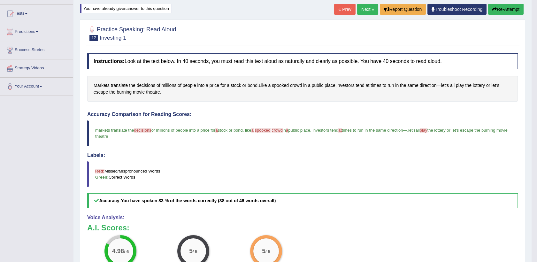
scroll to position [63, 0]
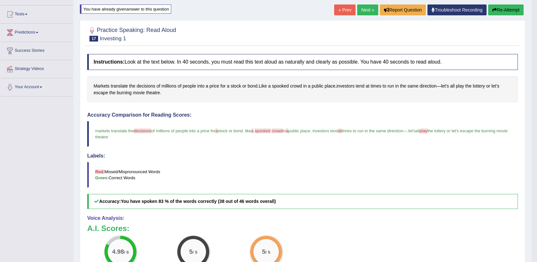
click at [499, 9] on button "Re-Attempt" at bounding box center [505, 9] width 35 height 11
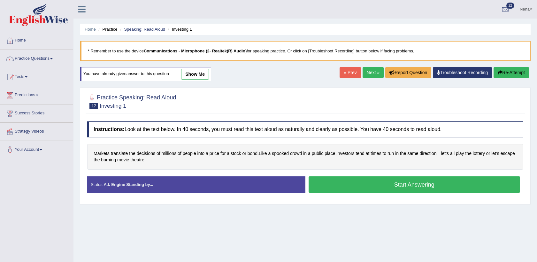
scroll to position [63, 0]
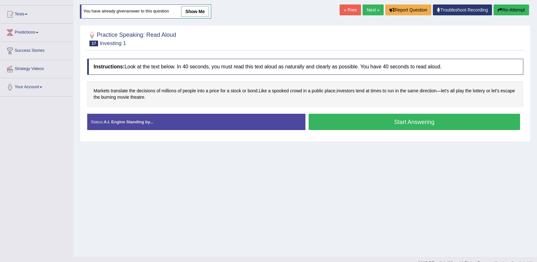
click at [351, 115] on button "Start Answering" at bounding box center [415, 122] width 212 height 16
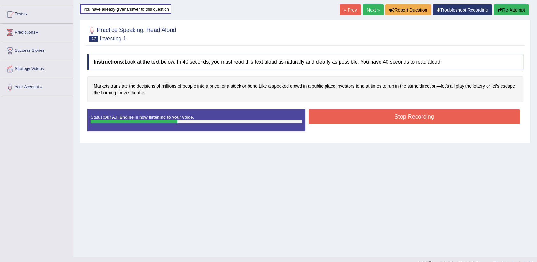
click at [351, 115] on button "Stop Recording" at bounding box center [415, 116] width 212 height 15
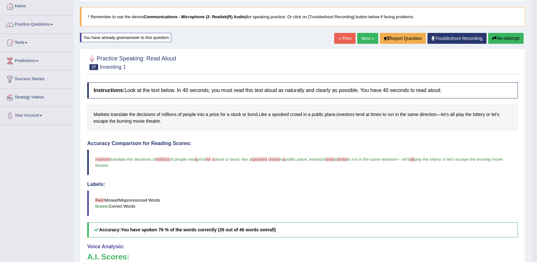
scroll to position [34, 0]
click at [366, 38] on link "Next »" at bounding box center [367, 38] width 21 height 11
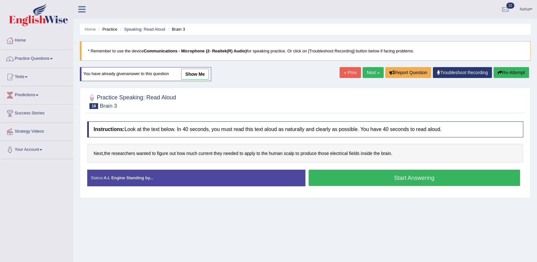
click at [350, 181] on button "Start Answering" at bounding box center [415, 178] width 212 height 16
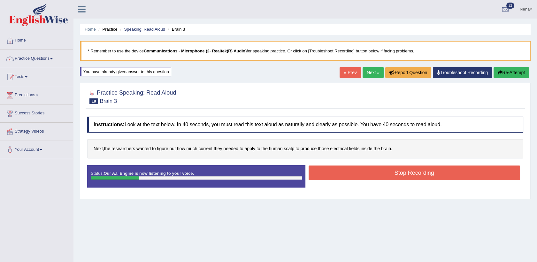
click at [370, 173] on button "Stop Recording" at bounding box center [415, 173] width 212 height 15
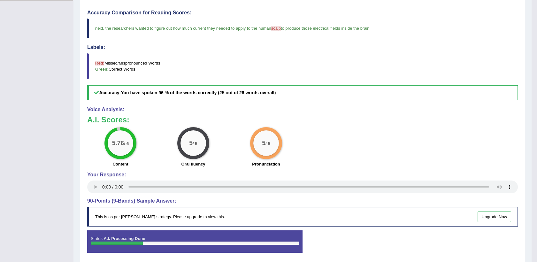
scroll to position [64, 0]
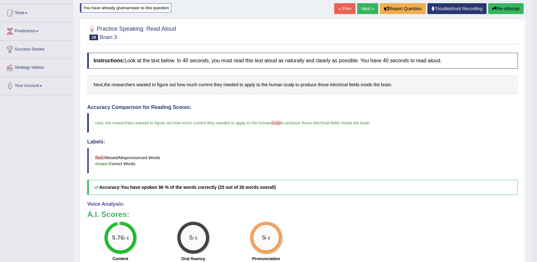
click at [370, 7] on link "Next »" at bounding box center [367, 8] width 21 height 11
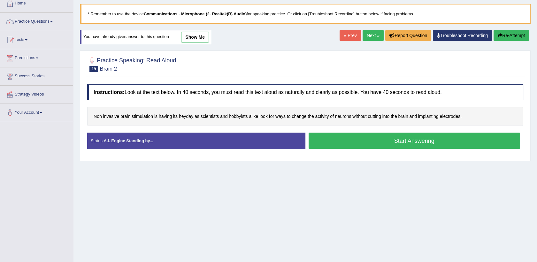
click at [328, 140] on button "Start Answering" at bounding box center [415, 141] width 212 height 16
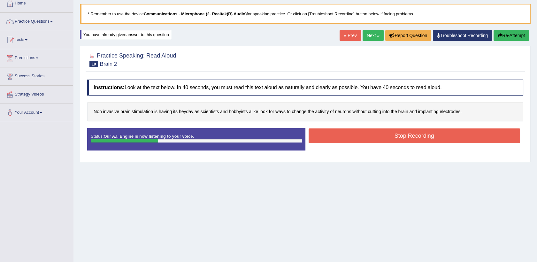
click at [328, 140] on button "Stop Recording" at bounding box center [415, 135] width 212 height 15
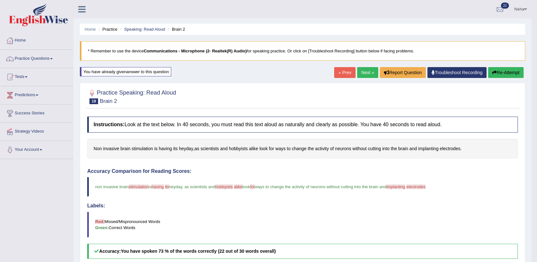
click at [363, 74] on link "Next »" at bounding box center [367, 72] width 21 height 11
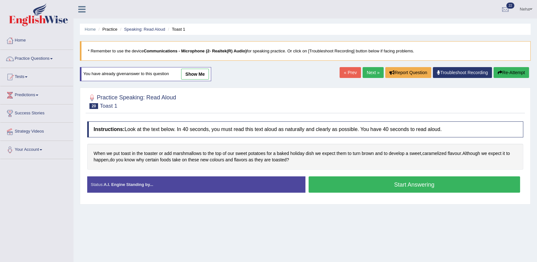
click at [326, 184] on button "Start Answering" at bounding box center [415, 184] width 212 height 16
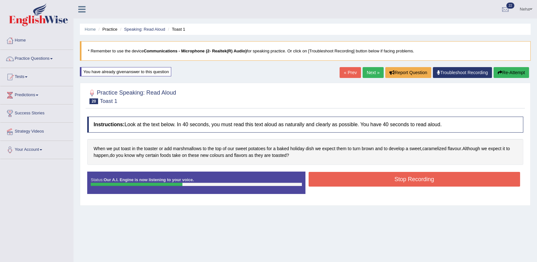
click at [342, 181] on button "Stop Recording" at bounding box center [415, 179] width 212 height 15
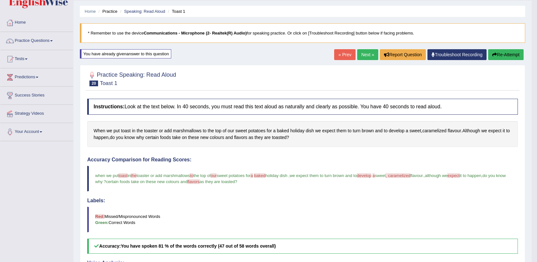
scroll to position [5, 0]
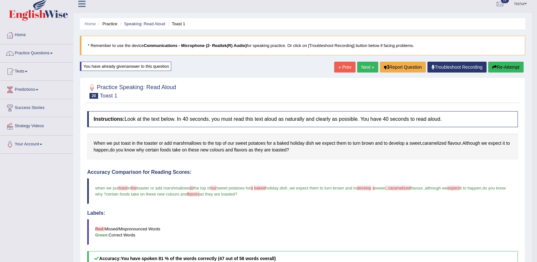
click at [361, 64] on link "Next »" at bounding box center [367, 67] width 21 height 11
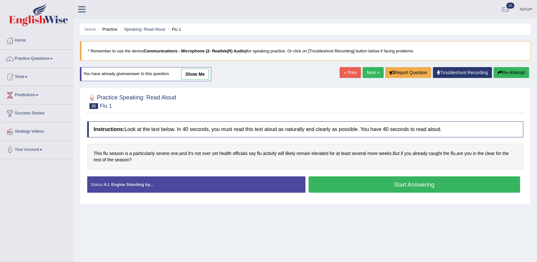
click at [356, 181] on button "Start Answering" at bounding box center [415, 184] width 212 height 16
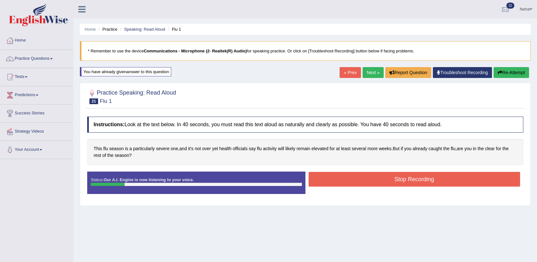
click at [504, 69] on button "Re-Attempt" at bounding box center [511, 72] width 35 height 11
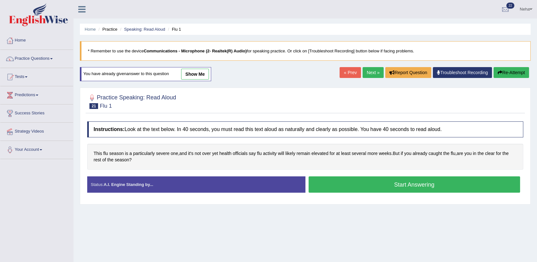
click at [376, 185] on button "Start Answering" at bounding box center [415, 184] width 212 height 16
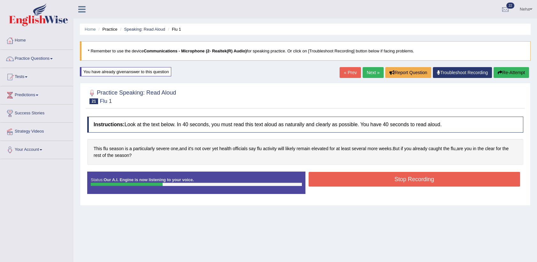
click at [386, 176] on button "Stop Recording" at bounding box center [415, 179] width 212 height 15
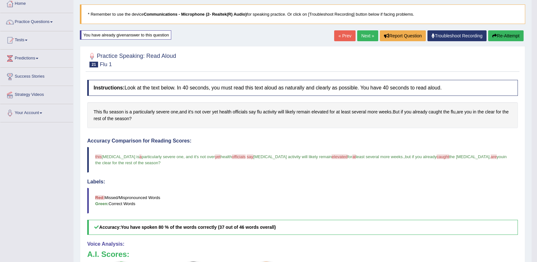
scroll to position [36, 0]
click at [366, 34] on link "Next »" at bounding box center [367, 36] width 21 height 11
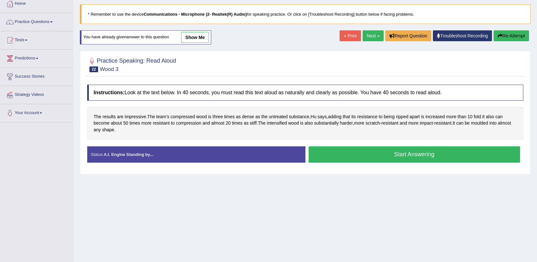
click at [328, 156] on button "Start Answering" at bounding box center [415, 154] width 212 height 16
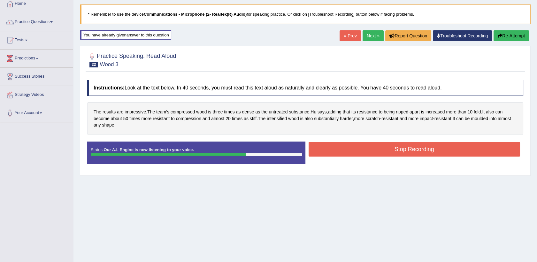
click at [333, 151] on button "Stop Recording" at bounding box center [415, 149] width 212 height 15
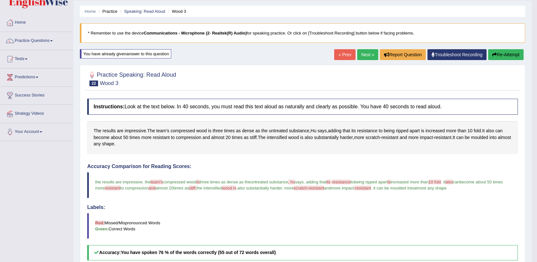
scroll to position [17, 0]
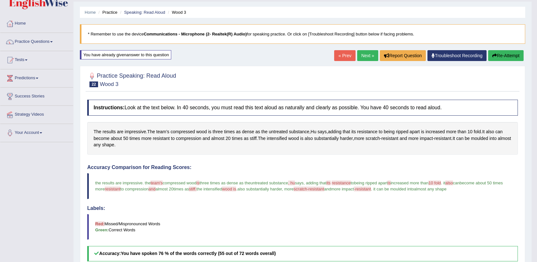
click at [504, 54] on button "Re-Attempt" at bounding box center [505, 55] width 35 height 11
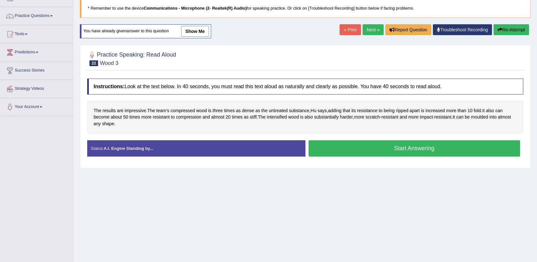
click at [392, 151] on button "Start Answering" at bounding box center [415, 148] width 212 height 16
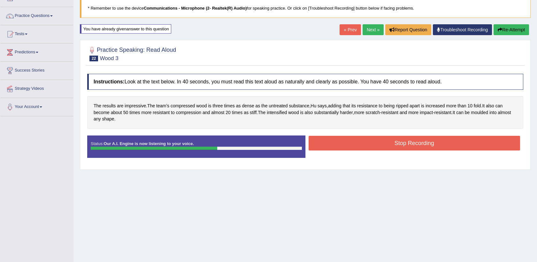
click at [402, 138] on button "Stop Recording" at bounding box center [415, 143] width 212 height 15
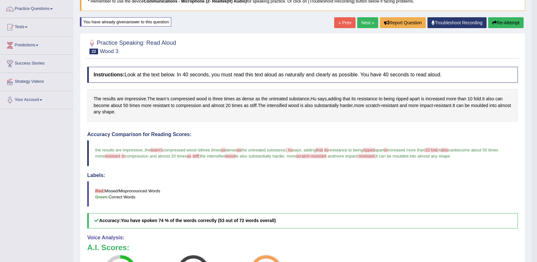
scroll to position [49, 0]
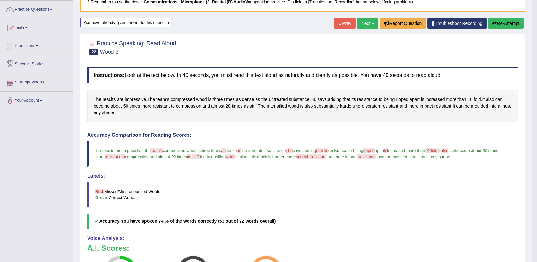
click at [37, 46] on link "Predictions" at bounding box center [36, 45] width 73 height 16
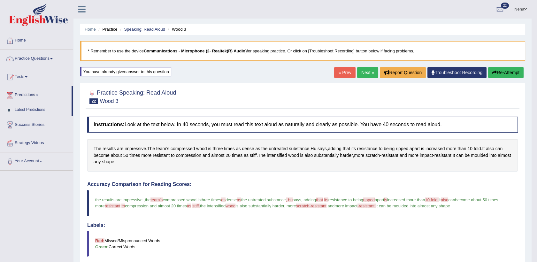
click at [40, 55] on link "Practice Questions" at bounding box center [36, 58] width 73 height 16
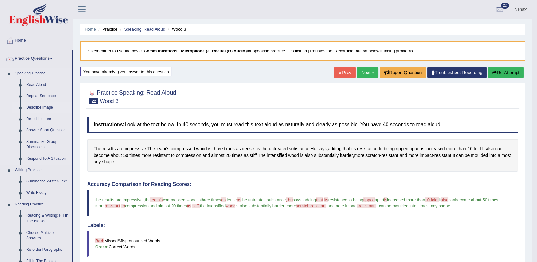
click at [39, 110] on link "Describe Image" at bounding box center [47, 108] width 48 height 12
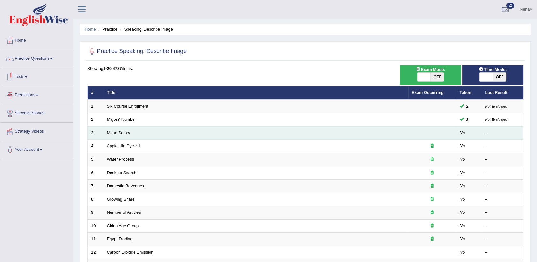
click at [116, 130] on link "Mean Salary" at bounding box center [118, 132] width 23 height 5
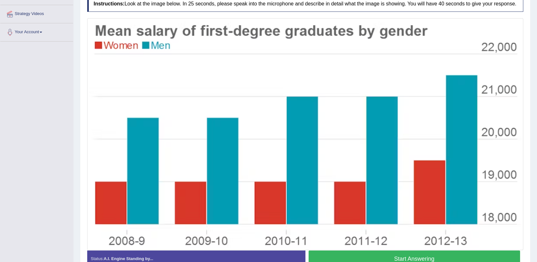
scroll to position [120, 0]
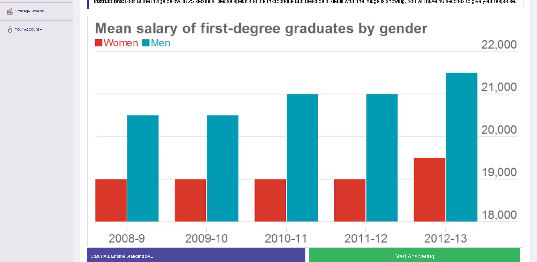
click at [427, 257] on button "Start Answering" at bounding box center [415, 256] width 212 height 16
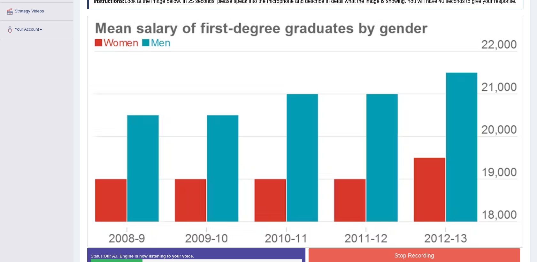
click at [405, 256] on button "Stop Recording" at bounding box center [415, 255] width 212 height 15
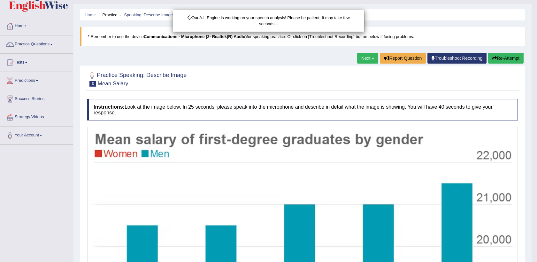
scroll to position [12, 0]
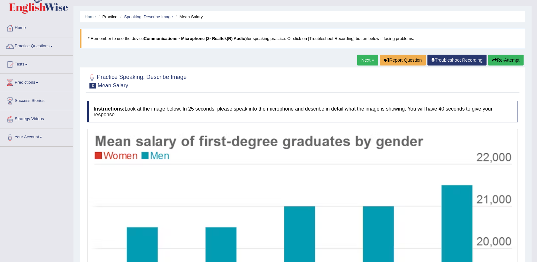
click at [501, 58] on button "Re-Attempt" at bounding box center [505, 60] width 35 height 11
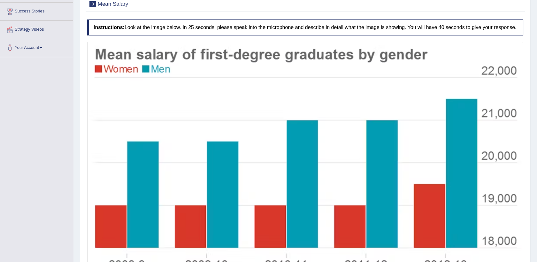
scroll to position [123, 0]
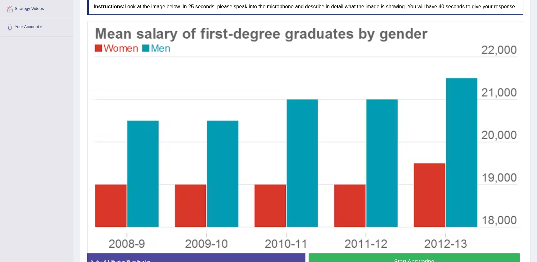
click at [384, 258] on button "Start Answering" at bounding box center [415, 261] width 212 height 16
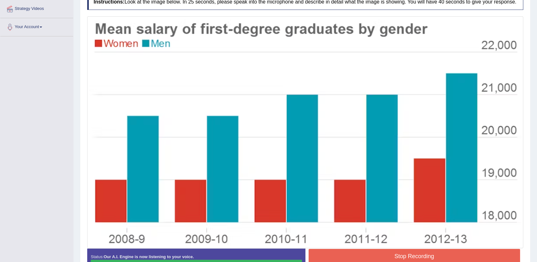
click at [391, 256] on button "Stop Recording" at bounding box center [415, 256] width 212 height 15
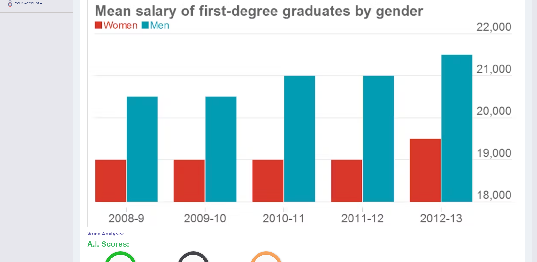
scroll to position [145, 0]
